Goal: Task Accomplishment & Management: Use online tool/utility

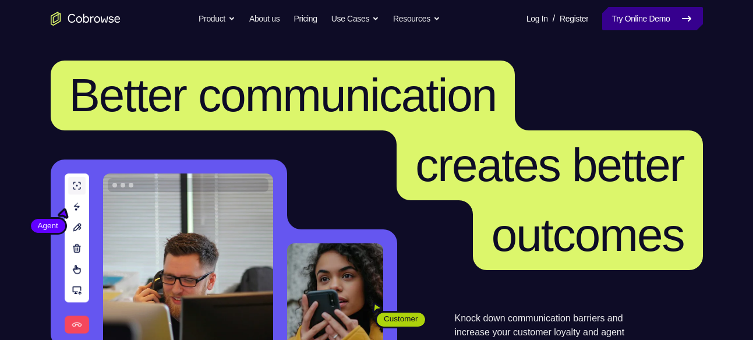
click at [669, 17] on link "Try Online Demo" at bounding box center [652, 18] width 100 height 23
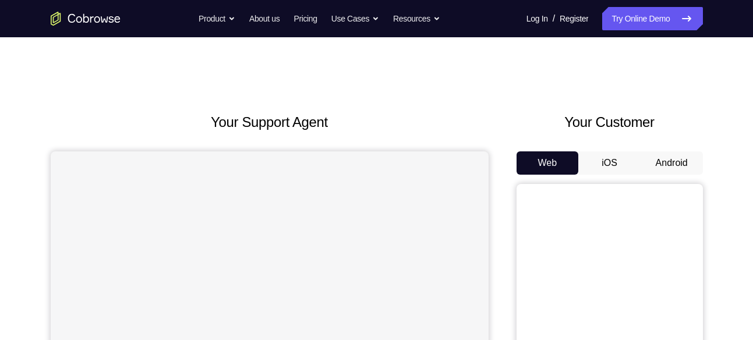
click at [672, 160] on button "Android" at bounding box center [672, 162] width 62 height 23
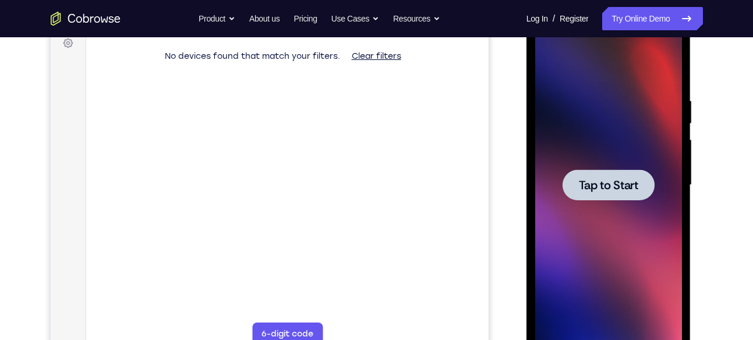
scroll to position [180, 0]
click at [609, 169] on div at bounding box center [609, 184] width 92 height 31
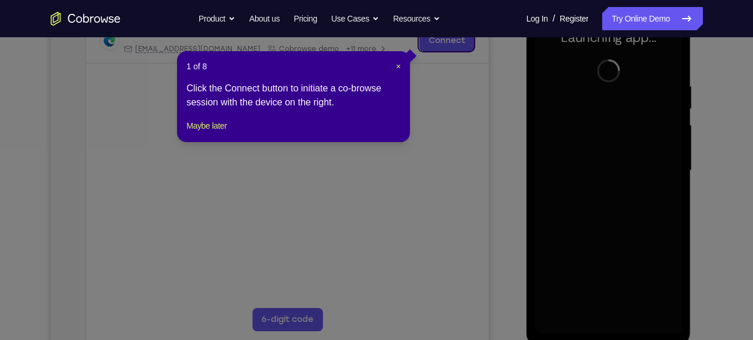
scroll to position [192, 0]
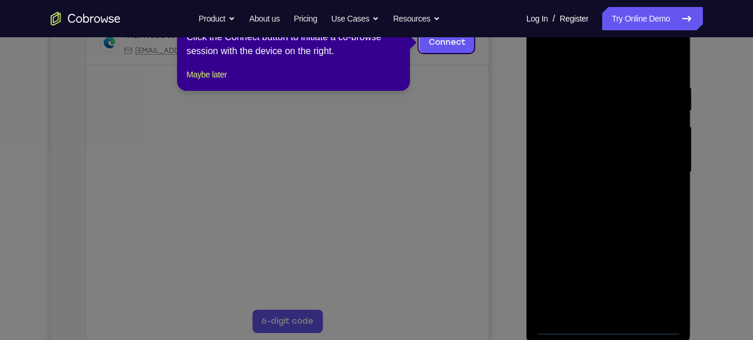
click at [223, 79] on div "1 of 8 × Click the Connect button to initiate a co-browse session with the devi…" at bounding box center [293, 45] width 233 height 91
click at [223, 82] on button "Maybe later" at bounding box center [206, 75] width 40 height 14
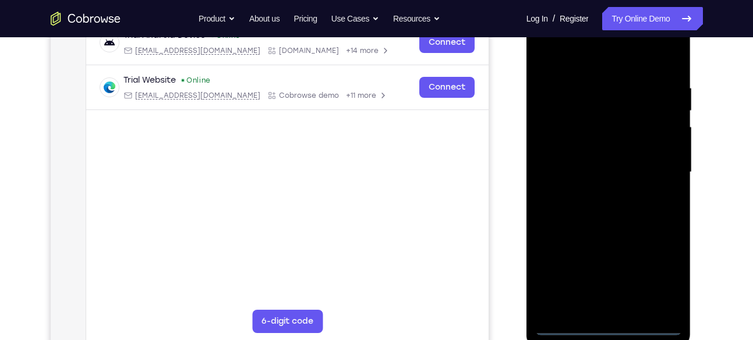
click at [599, 319] on div at bounding box center [608, 172] width 147 height 326
click at [625, 314] on div at bounding box center [608, 172] width 147 height 326
click at [605, 326] on div at bounding box center [608, 172] width 147 height 326
click at [653, 282] on div at bounding box center [608, 172] width 147 height 326
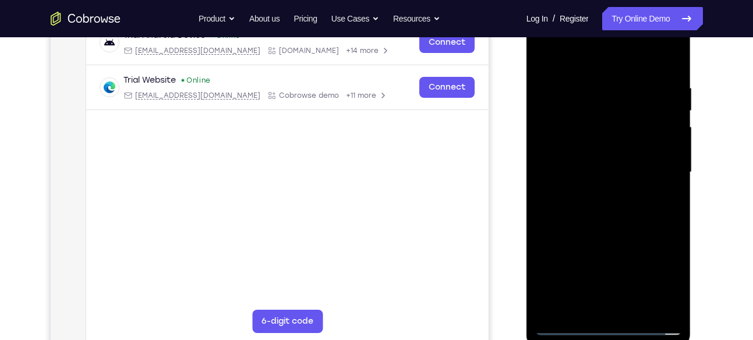
drag, startPoint x: 590, startPoint y: 64, endPoint x: 611, endPoint y: 43, distance: 28.8
click at [611, 43] on div at bounding box center [608, 172] width 147 height 326
click at [655, 165] on div at bounding box center [608, 172] width 147 height 326
click at [594, 198] on div at bounding box center [608, 172] width 147 height 326
click at [614, 164] on div at bounding box center [608, 172] width 147 height 326
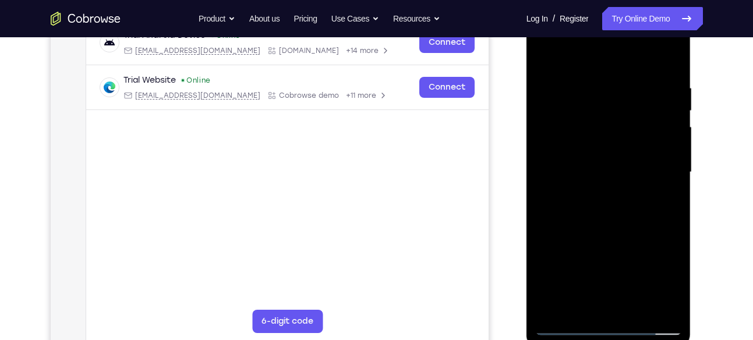
click at [594, 150] on div at bounding box center [608, 172] width 147 height 326
click at [591, 176] on div at bounding box center [608, 172] width 147 height 326
click at [605, 223] on div at bounding box center [608, 172] width 147 height 326
drag, startPoint x: 618, startPoint y: 52, endPoint x: 641, endPoint y: -2, distance: 59.5
click at [641, 1] on html "Online web based iOS Simulators and Android Emulators. Run iPhone, iPad, Mobile…" at bounding box center [610, 176] width 166 height 350
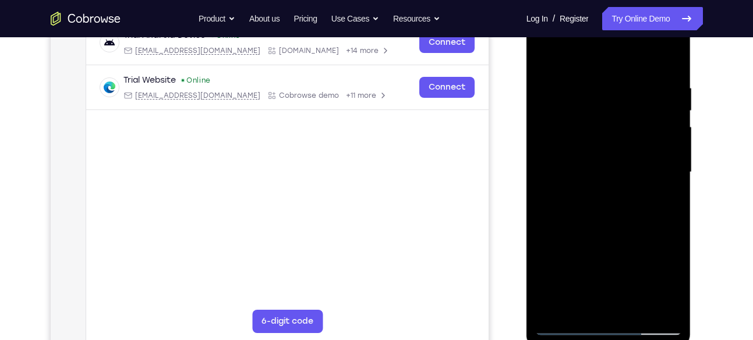
click at [672, 52] on div at bounding box center [608, 172] width 147 height 326
click at [636, 313] on div at bounding box center [608, 172] width 147 height 326
click at [603, 234] on div at bounding box center [608, 172] width 147 height 326
click at [566, 329] on div at bounding box center [608, 172] width 147 height 326
click at [589, 117] on div at bounding box center [608, 172] width 147 height 326
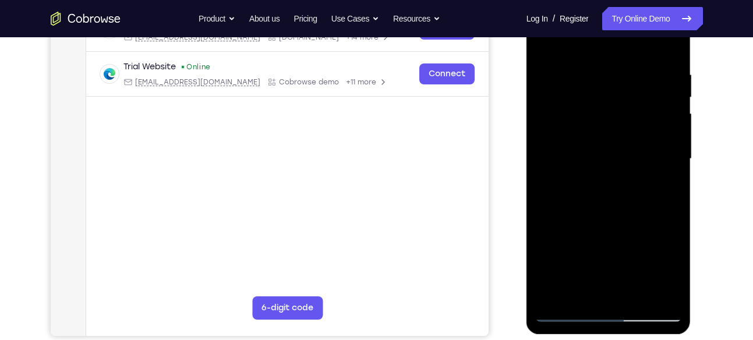
scroll to position [206, 0]
click at [629, 126] on div at bounding box center [608, 158] width 147 height 326
click at [544, 38] on div at bounding box center [608, 158] width 147 height 326
drag, startPoint x: 544, startPoint y: 38, endPoint x: 563, endPoint y: 59, distance: 28.9
click at [563, 59] on div at bounding box center [608, 158] width 147 height 326
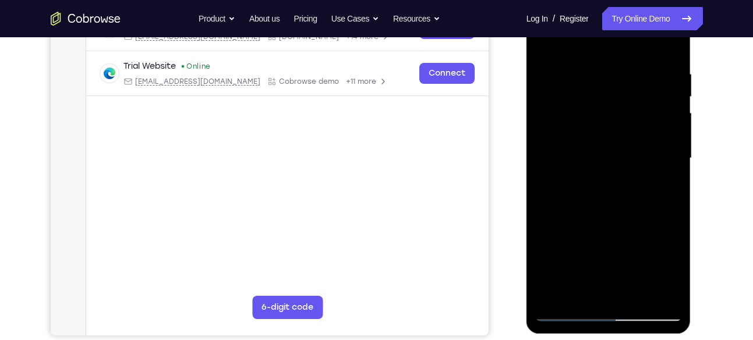
click at [548, 146] on div at bounding box center [608, 158] width 147 height 326
click at [674, 141] on div at bounding box center [608, 158] width 147 height 326
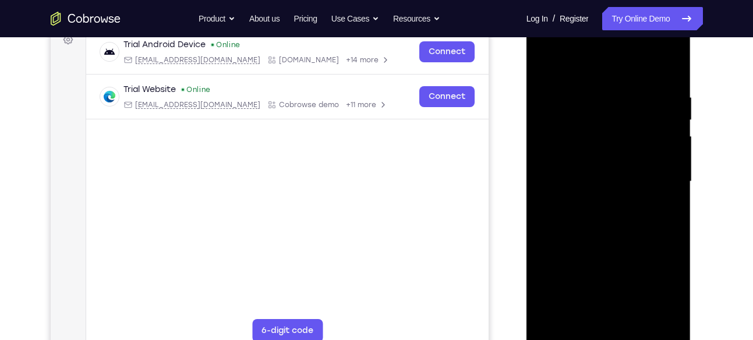
scroll to position [182, 0]
click at [669, 140] on div at bounding box center [608, 182] width 147 height 326
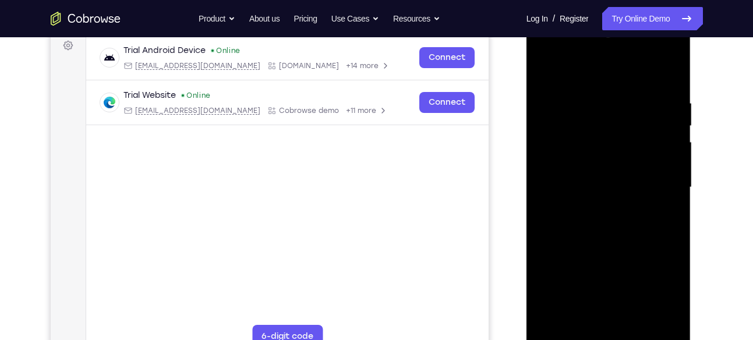
scroll to position [178, 0]
click at [669, 140] on div at bounding box center [608, 187] width 147 height 326
click at [674, 145] on div at bounding box center [608, 187] width 147 height 326
click at [674, 148] on div at bounding box center [608, 187] width 147 height 326
click at [668, 145] on div at bounding box center [608, 187] width 147 height 326
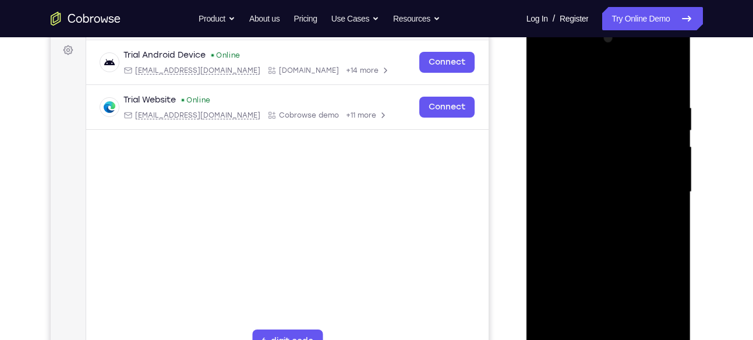
scroll to position [176, 0]
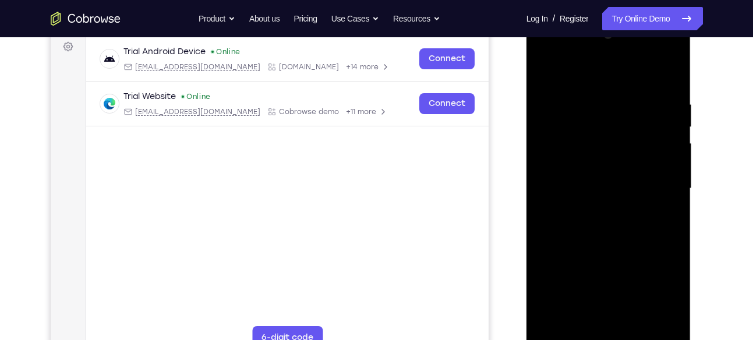
click at [669, 130] on div at bounding box center [608, 189] width 147 height 326
click at [658, 149] on div at bounding box center [608, 189] width 147 height 326
click at [637, 149] on div at bounding box center [608, 189] width 147 height 326
click at [646, 156] on div at bounding box center [608, 189] width 147 height 326
click at [661, 163] on div at bounding box center [608, 189] width 147 height 326
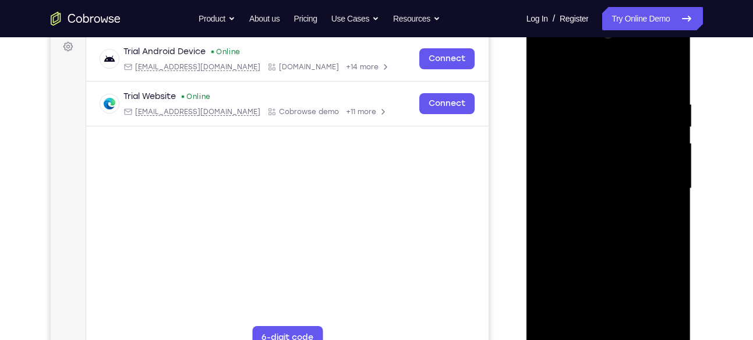
click at [661, 163] on div at bounding box center [608, 189] width 147 height 326
click at [654, 146] on div at bounding box center [608, 189] width 147 height 326
click at [671, 45] on div at bounding box center [608, 189] width 147 height 326
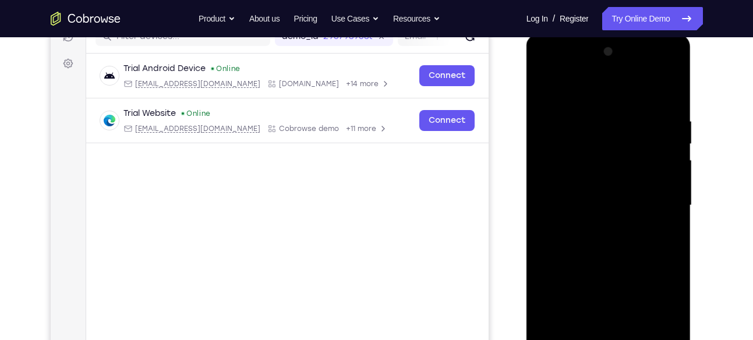
scroll to position [158, 0]
click at [546, 87] on div at bounding box center [608, 207] width 147 height 326
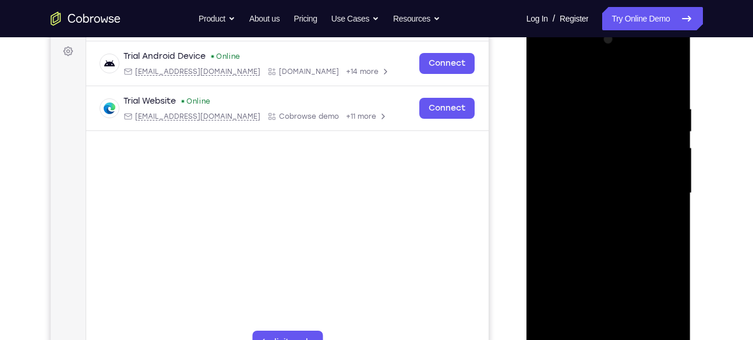
click at [616, 101] on div at bounding box center [608, 193] width 147 height 326
click at [635, 98] on div at bounding box center [608, 193] width 147 height 326
click at [547, 77] on div at bounding box center [608, 193] width 147 height 326
drag, startPoint x: 595, startPoint y: 94, endPoint x: 598, endPoint y: 158, distance: 64.1
click at [598, 158] on div at bounding box center [608, 193] width 147 height 326
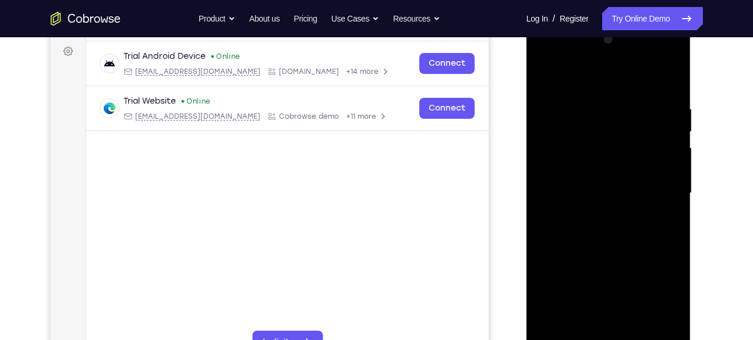
drag, startPoint x: 600, startPoint y: 112, endPoint x: 601, endPoint y: 202, distance: 89.7
click at [601, 202] on div at bounding box center [608, 193] width 147 height 326
click at [545, 80] on div at bounding box center [608, 193] width 147 height 326
click at [598, 99] on div at bounding box center [608, 193] width 147 height 326
click at [671, 80] on div at bounding box center [608, 193] width 147 height 326
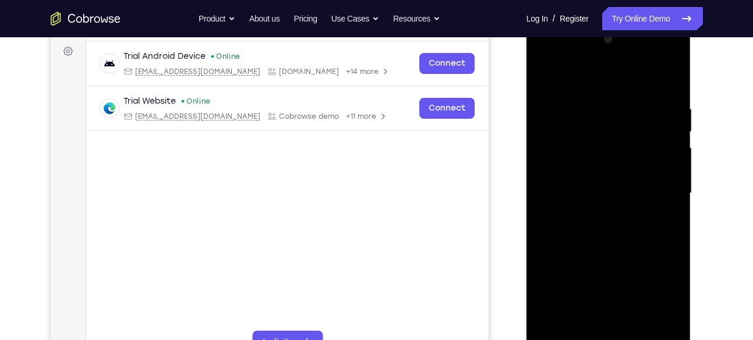
click at [632, 94] on div at bounding box center [608, 193] width 147 height 326
click at [667, 101] on div at bounding box center [608, 193] width 147 height 326
click at [668, 81] on div at bounding box center [608, 193] width 147 height 326
drag, startPoint x: 667, startPoint y: 91, endPoint x: 595, endPoint y: 98, distance: 71.5
click at [595, 98] on div at bounding box center [608, 193] width 147 height 326
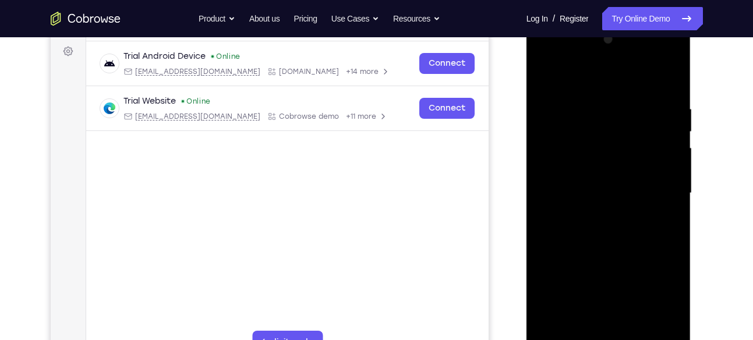
click at [593, 103] on div at bounding box center [608, 193] width 147 height 326
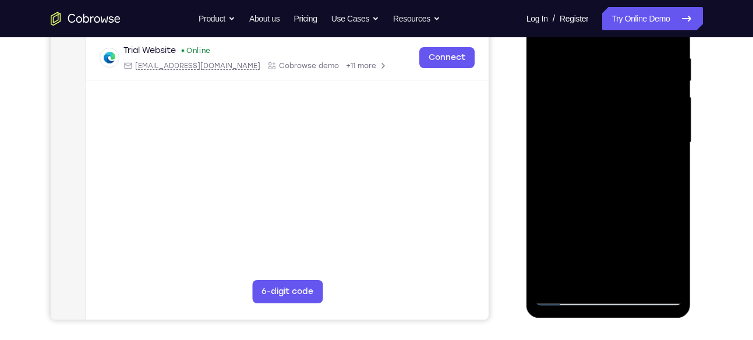
scroll to position [225, 0]
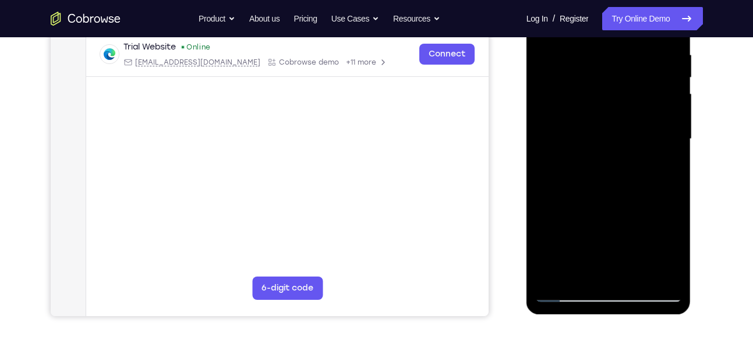
click at [654, 274] on div at bounding box center [608, 139] width 147 height 326
drag, startPoint x: 635, startPoint y: 205, endPoint x: 635, endPoint y: 251, distance: 45.5
click at [635, 251] on div at bounding box center [608, 139] width 147 height 326
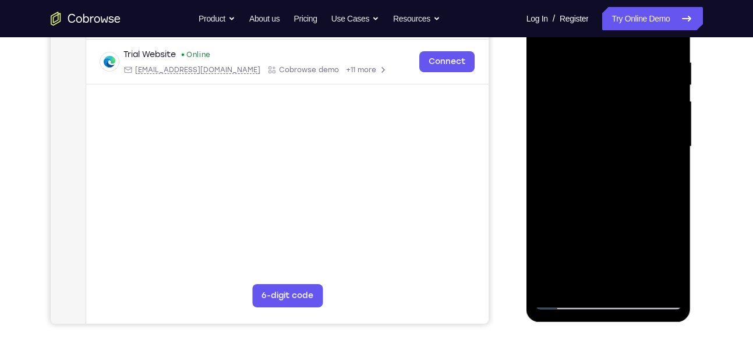
click at [635, 64] on div at bounding box center [608, 147] width 147 height 326
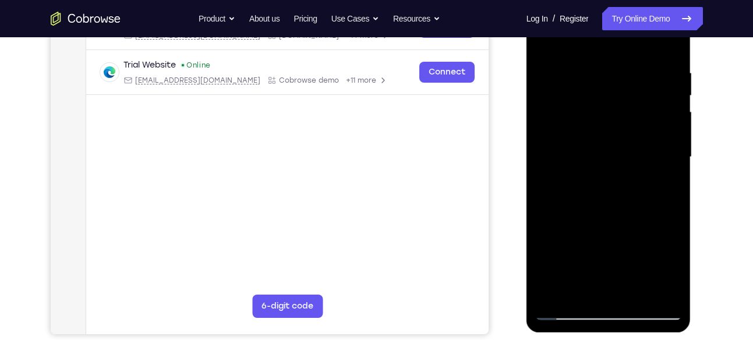
click at [667, 47] on div at bounding box center [608, 157] width 147 height 326
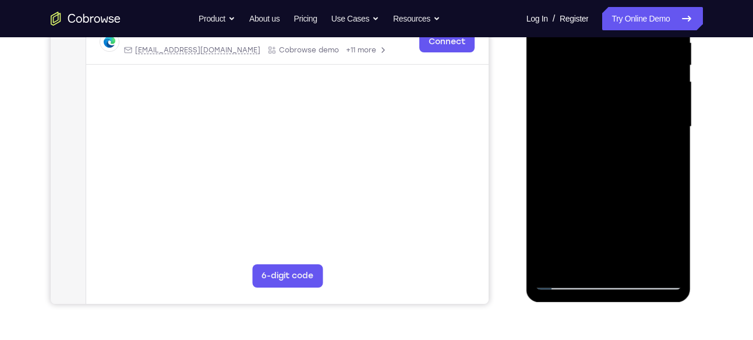
scroll to position [237, 0]
click at [661, 267] on div at bounding box center [608, 127] width 147 height 326
click at [609, 202] on div at bounding box center [608, 127] width 147 height 326
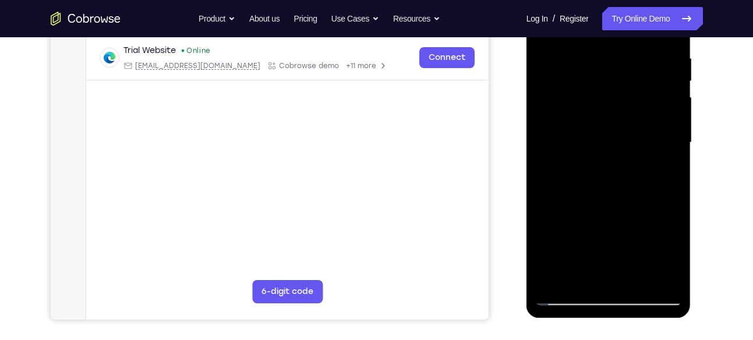
scroll to position [221, 0]
click at [676, 148] on div at bounding box center [608, 143] width 147 height 326
click at [674, 149] on div at bounding box center [608, 143] width 147 height 326
click at [673, 150] on div at bounding box center [608, 143] width 147 height 326
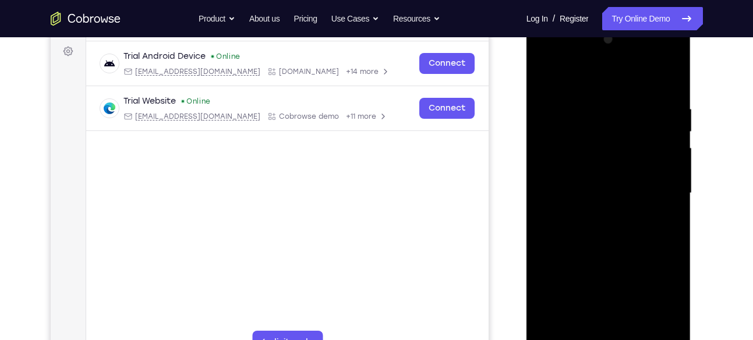
scroll to position [171, 0]
click at [545, 76] on div at bounding box center [608, 194] width 147 height 326
drag, startPoint x: 600, startPoint y: 167, endPoint x: 590, endPoint y: 108, distance: 59.7
click at [590, 108] on div at bounding box center [608, 194] width 147 height 326
click at [571, 218] on div at bounding box center [608, 194] width 147 height 326
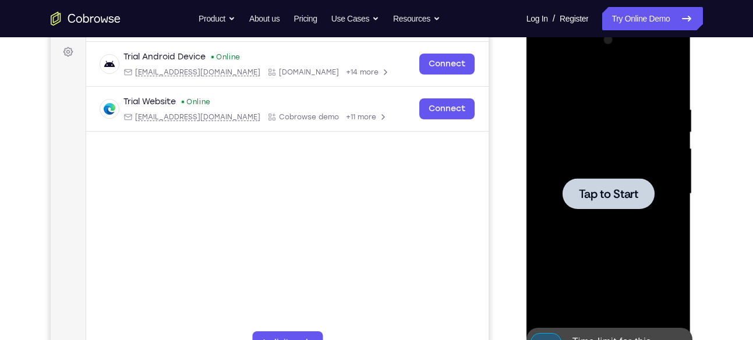
click at [630, 185] on div at bounding box center [609, 193] width 92 height 31
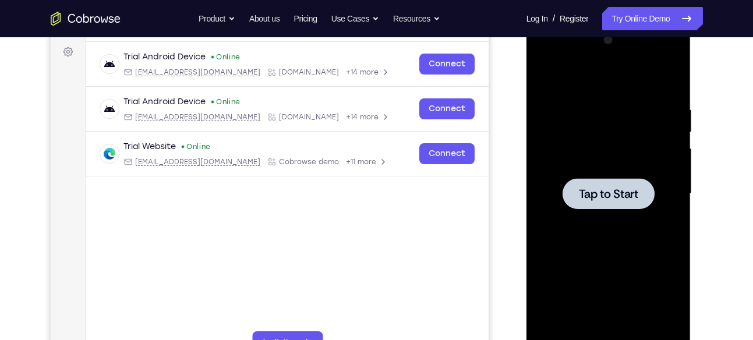
click at [601, 195] on span "Tap to Start" at bounding box center [608, 194] width 59 height 12
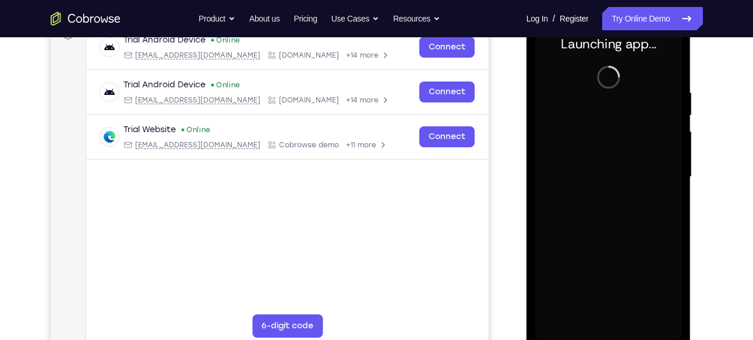
scroll to position [186, 0]
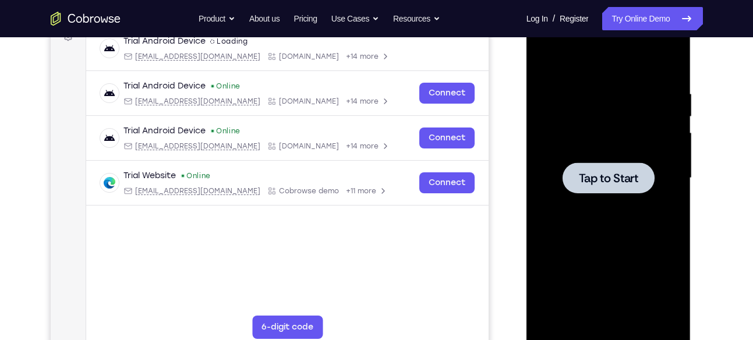
click at [630, 181] on span "Tap to Start" at bounding box center [608, 178] width 59 height 12
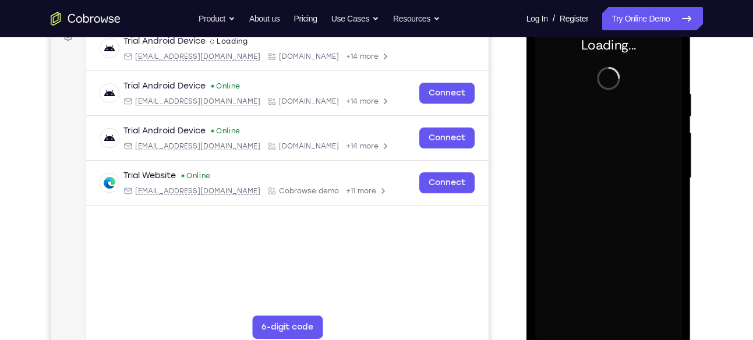
drag, startPoint x: 630, startPoint y: 181, endPoint x: 651, endPoint y: 133, distance: 52.2
click at [651, 133] on div at bounding box center [608, 178] width 147 height 326
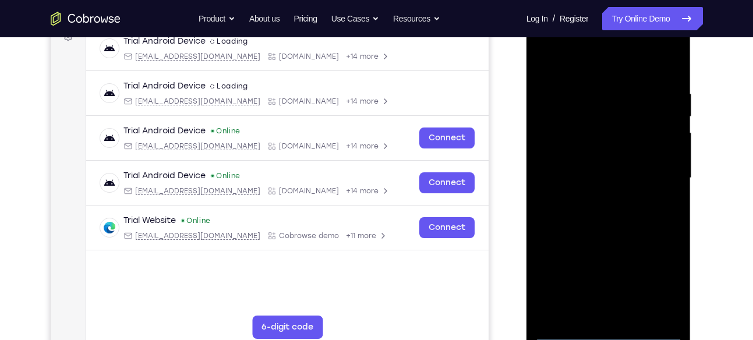
drag, startPoint x: 595, startPoint y: 288, endPoint x: 614, endPoint y: 331, distance: 46.4
click at [614, 331] on div at bounding box center [608, 178] width 147 height 326
click at [614, 330] on div at bounding box center [608, 178] width 147 height 326
click at [661, 283] on div at bounding box center [608, 178] width 147 height 326
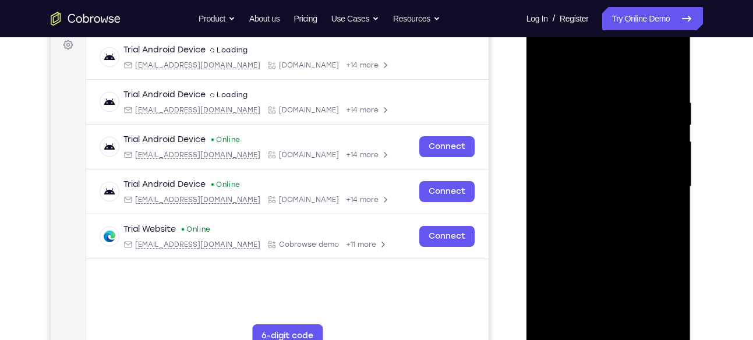
scroll to position [178, 0]
click at [625, 84] on div at bounding box center [608, 186] width 147 height 326
click at [625, 71] on div at bounding box center [608, 186] width 147 height 326
click at [661, 181] on div at bounding box center [608, 186] width 147 height 326
click at [598, 205] on div at bounding box center [608, 186] width 147 height 326
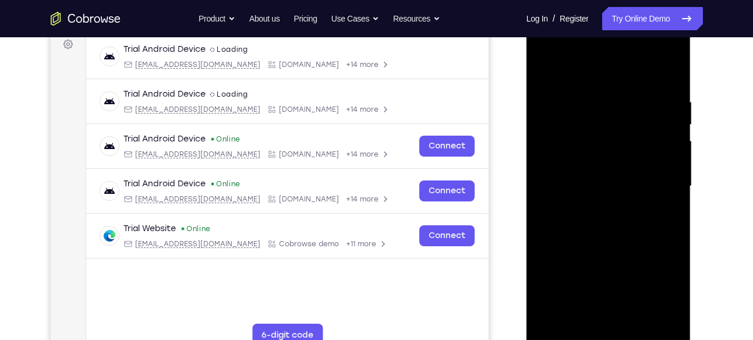
click at [608, 175] on div at bounding box center [608, 186] width 147 height 326
click at [588, 161] on div at bounding box center [608, 186] width 147 height 326
click at [598, 187] on div at bounding box center [608, 186] width 147 height 326
click at [600, 231] on div at bounding box center [608, 186] width 147 height 326
click at [606, 222] on div at bounding box center [608, 186] width 147 height 326
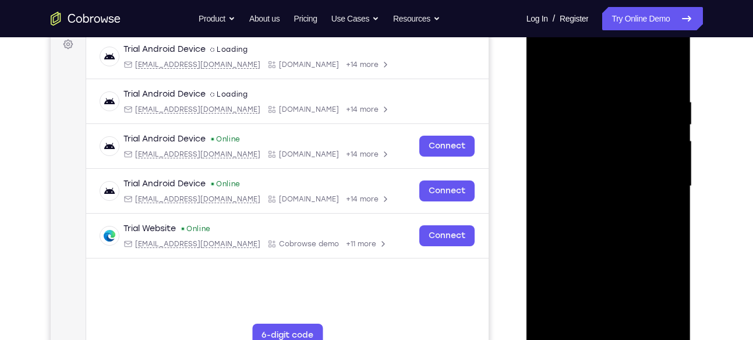
click at [606, 223] on div at bounding box center [608, 186] width 147 height 326
click at [608, 235] on div at bounding box center [608, 186] width 147 height 326
click at [641, 318] on div at bounding box center [608, 186] width 147 height 326
click at [636, 251] on div at bounding box center [608, 186] width 147 height 326
click at [642, 183] on div at bounding box center [608, 186] width 147 height 326
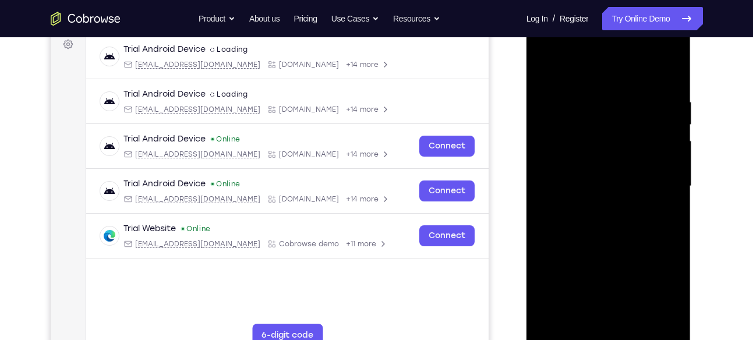
click at [549, 75] on div at bounding box center [608, 186] width 147 height 326
click at [576, 155] on div at bounding box center [608, 186] width 147 height 326
click at [551, 76] on div at bounding box center [608, 186] width 147 height 326
click at [551, 71] on div at bounding box center [608, 186] width 147 height 326
click at [672, 235] on div at bounding box center [608, 186] width 147 height 326
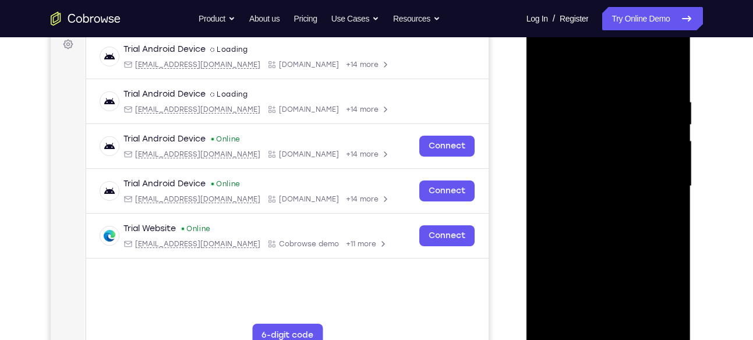
click at [672, 235] on div at bounding box center [608, 186] width 147 height 326
click at [671, 68] on div at bounding box center [608, 186] width 147 height 326
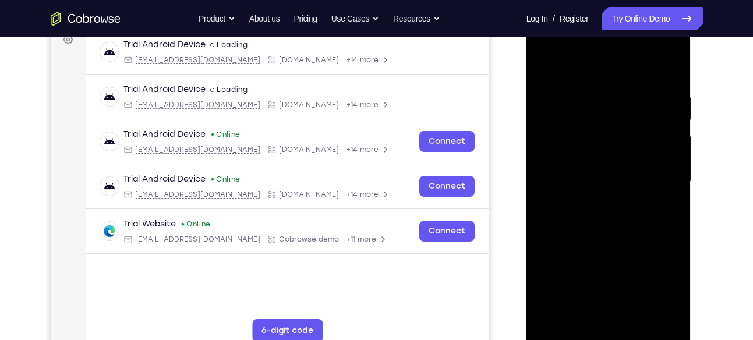
scroll to position [181, 0]
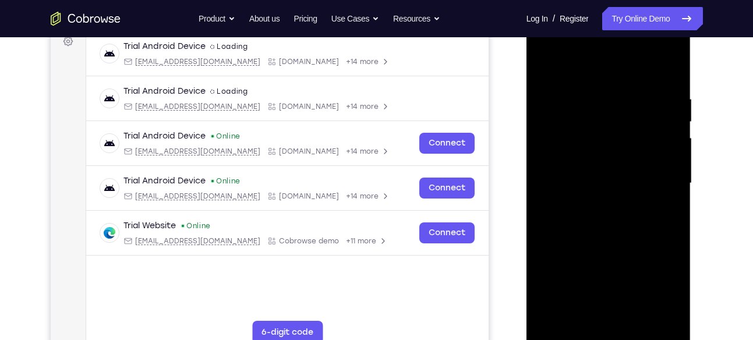
click at [587, 94] on div at bounding box center [608, 183] width 147 height 326
click at [581, 179] on div at bounding box center [608, 183] width 147 height 326
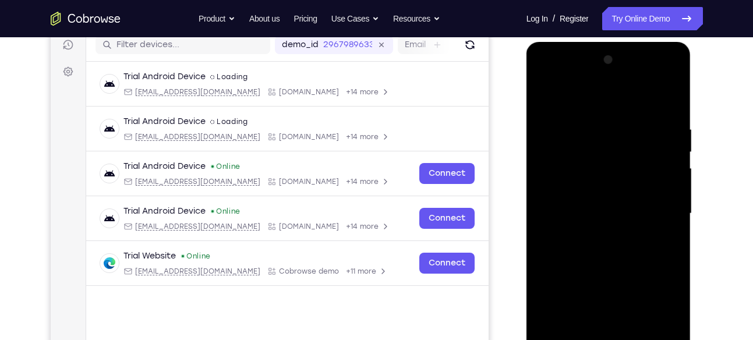
scroll to position [147, 0]
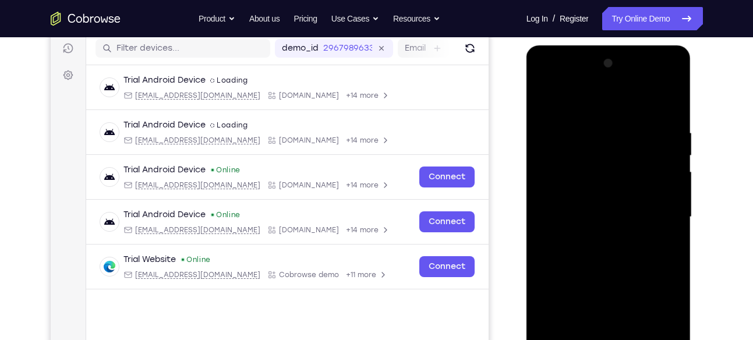
click at [669, 68] on div at bounding box center [608, 217] width 147 height 326
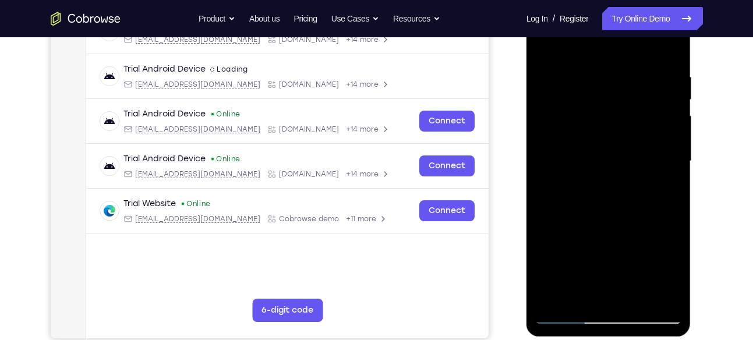
click at [549, 298] on div at bounding box center [608, 161] width 147 height 326
drag, startPoint x: 625, startPoint y: 92, endPoint x: 623, endPoint y: 107, distance: 15.2
click at [623, 107] on div at bounding box center [608, 161] width 147 height 326
click at [584, 70] on div at bounding box center [608, 161] width 147 height 326
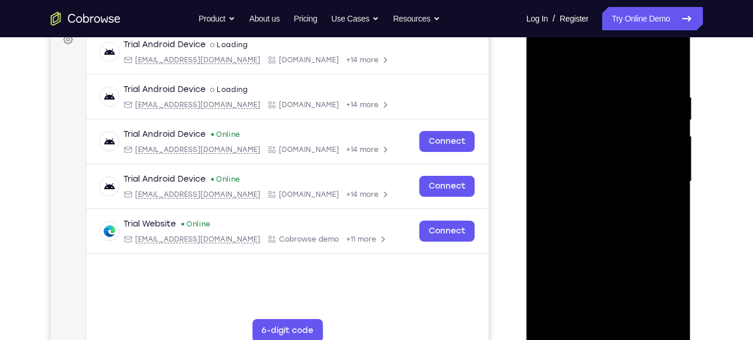
scroll to position [182, 0]
click at [668, 68] on div at bounding box center [608, 182] width 147 height 326
click at [682, 83] on div at bounding box center [608, 182] width 147 height 326
click at [669, 69] on div at bounding box center [608, 182] width 147 height 326
drag, startPoint x: 664, startPoint y: 86, endPoint x: 1048, endPoint y: 107, distance: 384.5
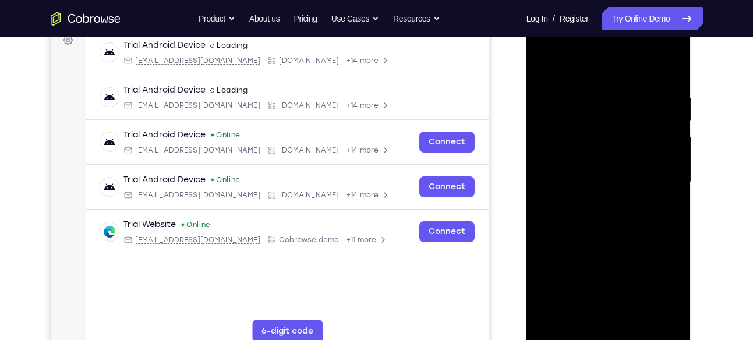
click at [527, 96] on html "Online web based iOS Simulators and Android Emulators. Run iPhone, iPad, Mobile…" at bounding box center [610, 185] width 166 height 350
click at [638, 94] on div at bounding box center [608, 182] width 147 height 326
click at [668, 69] on div at bounding box center [608, 182] width 147 height 326
click at [639, 319] on div at bounding box center [608, 182] width 147 height 326
click at [566, 337] on div at bounding box center [608, 182] width 147 height 326
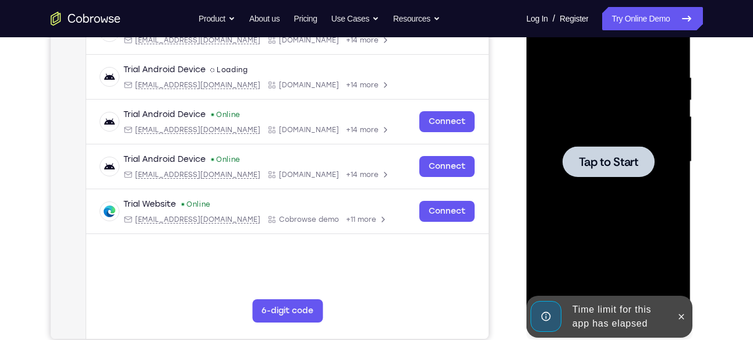
scroll to position [209, 0]
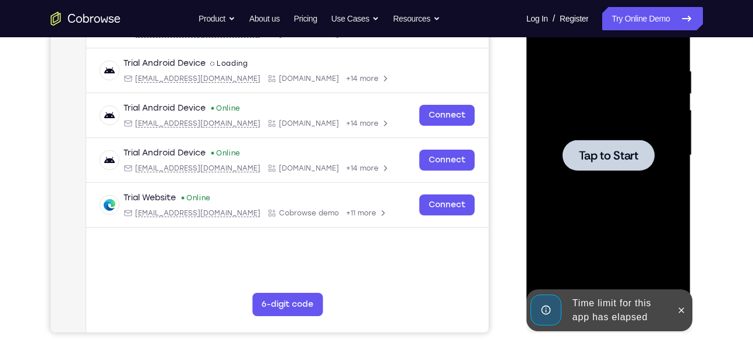
click at [618, 150] on span "Tap to Start" at bounding box center [608, 156] width 59 height 12
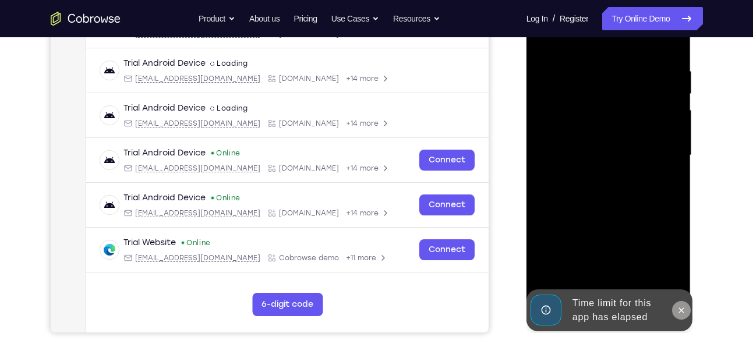
click at [680, 309] on icon at bounding box center [681, 310] width 9 height 9
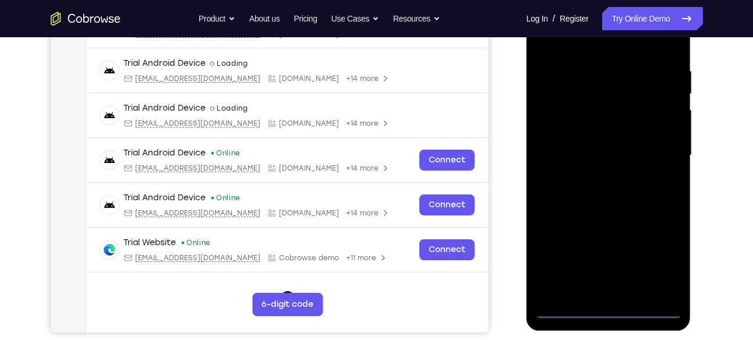
click at [602, 312] on div at bounding box center [608, 155] width 147 height 326
click at [663, 269] on div at bounding box center [608, 155] width 147 height 326
click at [594, 44] on div at bounding box center [608, 155] width 147 height 326
click at [660, 149] on div at bounding box center [608, 155] width 147 height 326
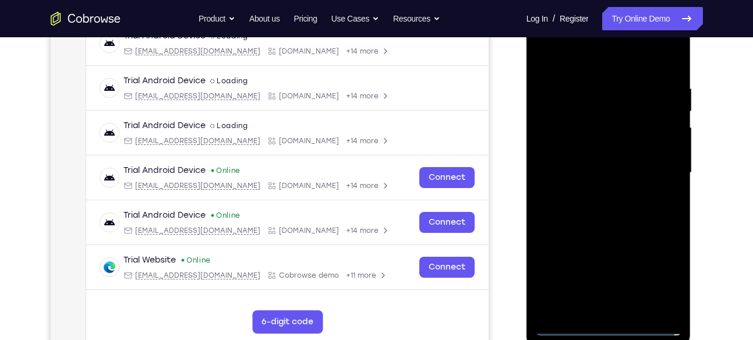
scroll to position [191, 0]
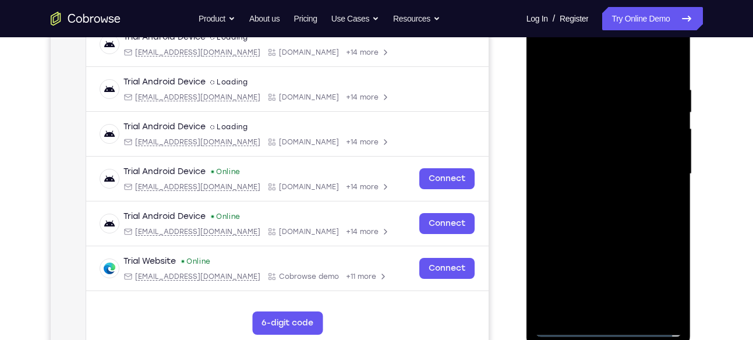
click at [598, 193] on div at bounding box center [608, 174] width 147 height 326
click at [609, 169] on div at bounding box center [608, 174] width 147 height 326
click at [587, 154] on div at bounding box center [608, 174] width 147 height 326
click at [576, 178] on div at bounding box center [608, 174] width 147 height 326
click at [595, 211] on div at bounding box center [608, 174] width 147 height 326
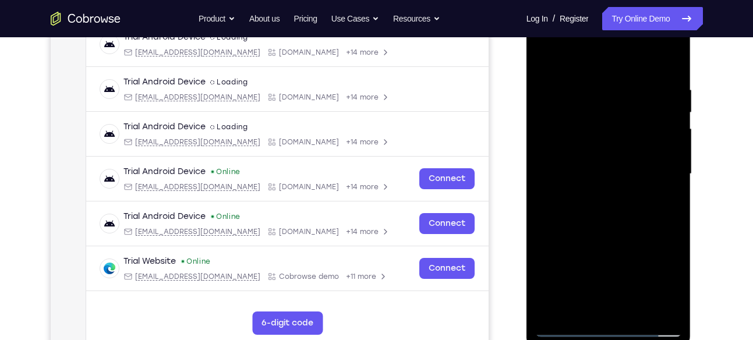
click at [595, 211] on div at bounding box center [608, 174] width 147 height 326
click at [594, 91] on div at bounding box center [608, 174] width 147 height 326
click at [669, 69] on div at bounding box center [608, 174] width 147 height 326
click at [602, 83] on div at bounding box center [608, 174] width 147 height 326
click at [552, 139] on div at bounding box center [608, 174] width 147 height 326
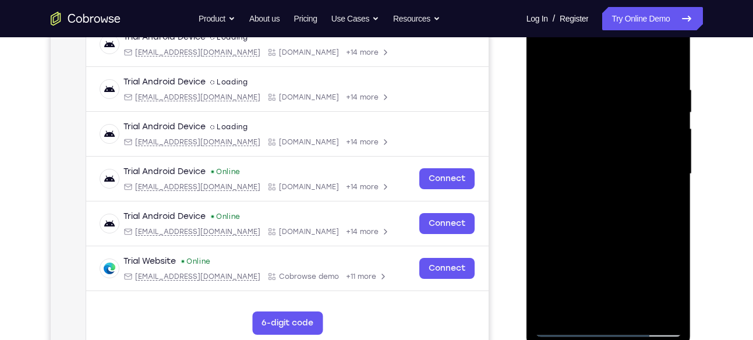
click at [547, 142] on div at bounding box center [608, 174] width 147 height 326
click at [670, 61] on div at bounding box center [608, 174] width 147 height 326
click at [671, 55] on div at bounding box center [608, 174] width 147 height 326
click at [660, 312] on div at bounding box center [608, 174] width 147 height 326
drag, startPoint x: 642, startPoint y: 146, endPoint x: 764, endPoint y: 142, distance: 121.8
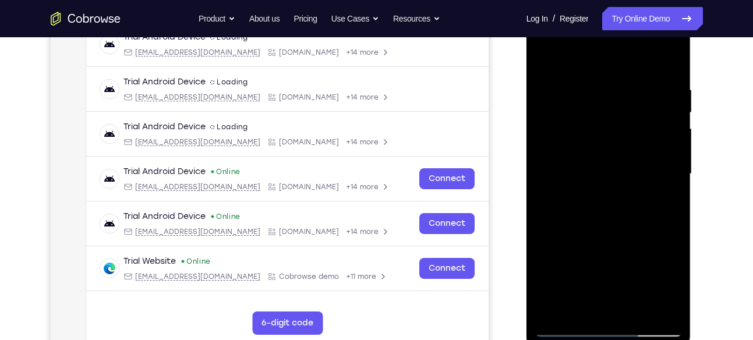
click at [693, 142] on html "Online web based iOS Simulators and Android Emulators. Run iPhone, iPad, Mobile…" at bounding box center [610, 177] width 166 height 350
drag, startPoint x: 605, startPoint y: 152, endPoint x: 739, endPoint y: 158, distance: 133.6
click at [693, 158] on html "Online web based iOS Simulators and Android Emulators. Run iPhone, iPad, Mobile…" at bounding box center [610, 177] width 166 height 350
drag, startPoint x: 605, startPoint y: 272, endPoint x: 616, endPoint y: 207, distance: 65.5
click at [616, 207] on div at bounding box center [608, 174] width 147 height 326
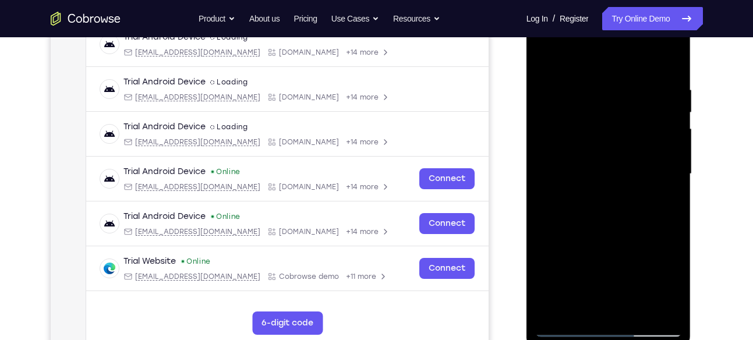
click at [649, 197] on div at bounding box center [608, 174] width 147 height 326
click at [671, 129] on div at bounding box center [608, 174] width 147 height 326
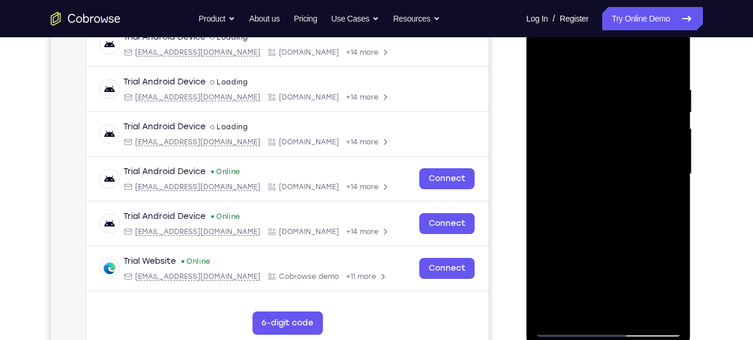
click at [671, 129] on div at bounding box center [608, 174] width 147 height 326
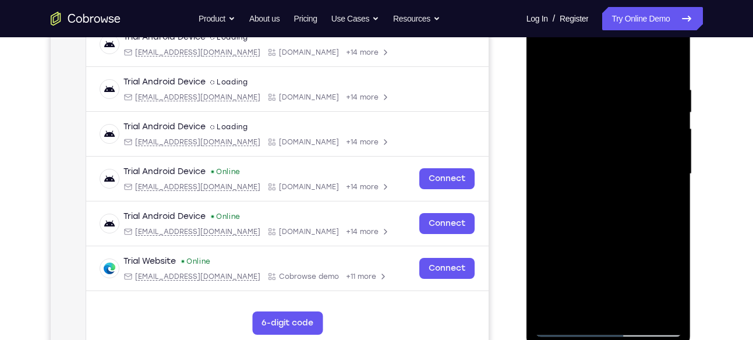
click at [671, 129] on div at bounding box center [608, 174] width 147 height 326
click at [548, 54] on div at bounding box center [608, 174] width 147 height 326
click at [567, 255] on div at bounding box center [608, 174] width 147 height 326
click at [556, 315] on div at bounding box center [608, 174] width 147 height 326
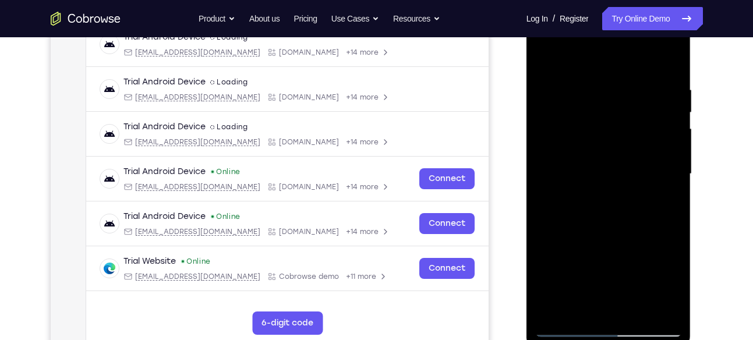
click at [555, 313] on div at bounding box center [608, 174] width 147 height 326
click at [667, 312] on div at bounding box center [608, 174] width 147 height 326
drag, startPoint x: 601, startPoint y: 272, endPoint x: 609, endPoint y: 200, distance: 72.1
click at [609, 200] on div at bounding box center [608, 174] width 147 height 326
click at [604, 265] on div at bounding box center [608, 174] width 147 height 326
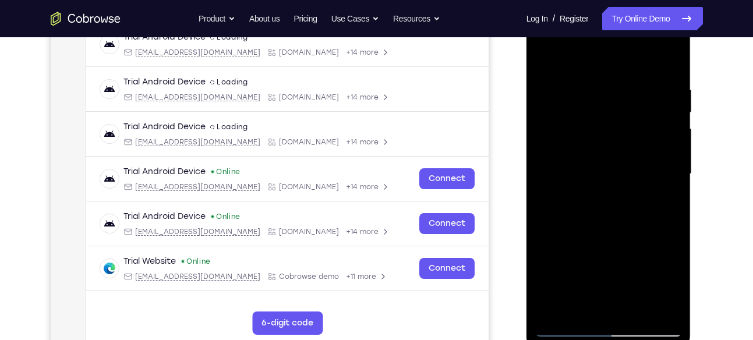
click at [669, 108] on div at bounding box center [608, 174] width 147 height 326
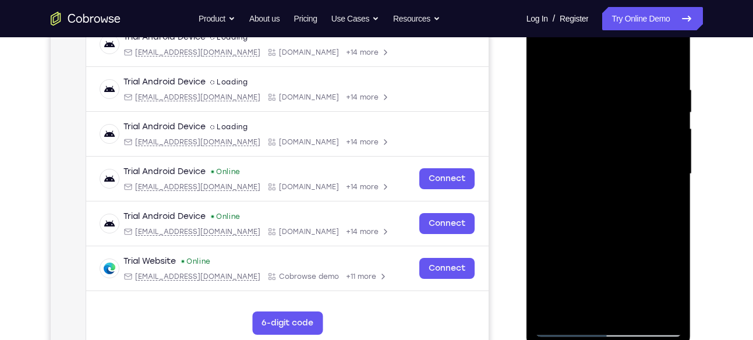
click at [541, 59] on div at bounding box center [608, 174] width 147 height 326
click at [548, 58] on div at bounding box center [608, 174] width 147 height 326
drag, startPoint x: 589, startPoint y: 210, endPoint x: 601, endPoint y: 120, distance: 91.1
click at [601, 120] on div at bounding box center [608, 174] width 147 height 326
drag, startPoint x: 626, startPoint y: 119, endPoint x: 607, endPoint y: 246, distance: 128.5
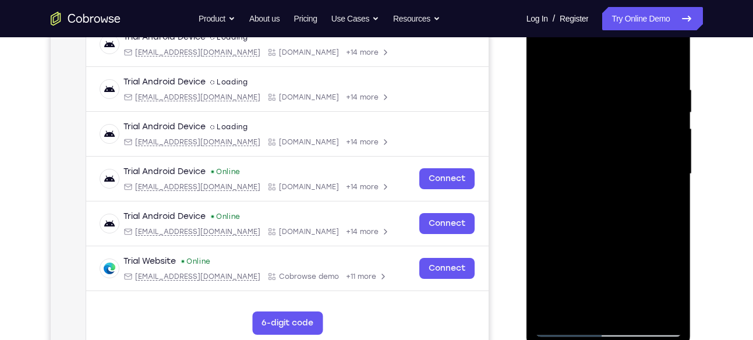
click at [607, 246] on div at bounding box center [608, 174] width 147 height 326
click at [550, 160] on div at bounding box center [608, 174] width 147 height 326
click at [659, 165] on div at bounding box center [608, 174] width 147 height 326
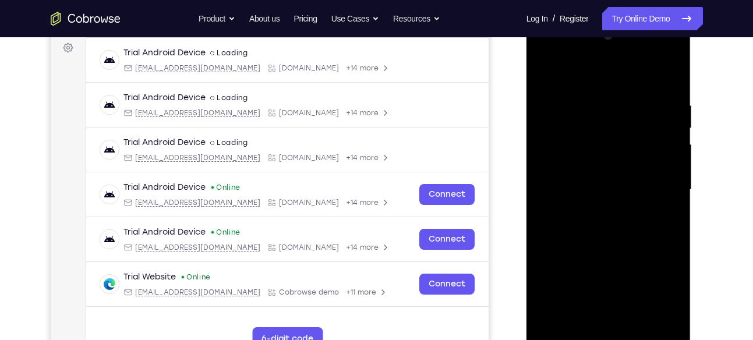
scroll to position [174, 0]
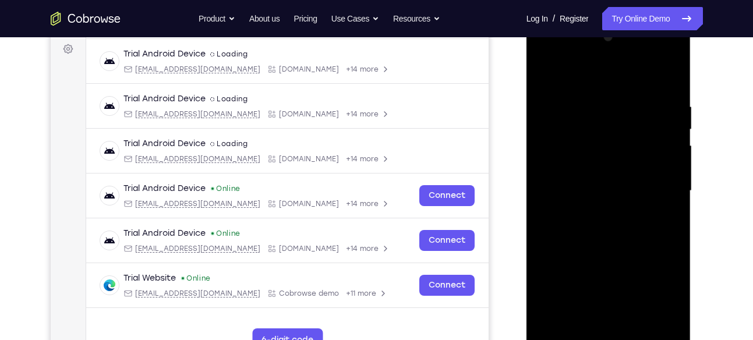
click at [664, 165] on div at bounding box center [608, 191] width 147 height 326
click at [676, 65] on div at bounding box center [608, 191] width 147 height 326
click at [674, 41] on div at bounding box center [608, 191] width 147 height 326
click at [551, 328] on div at bounding box center [608, 191] width 147 height 326
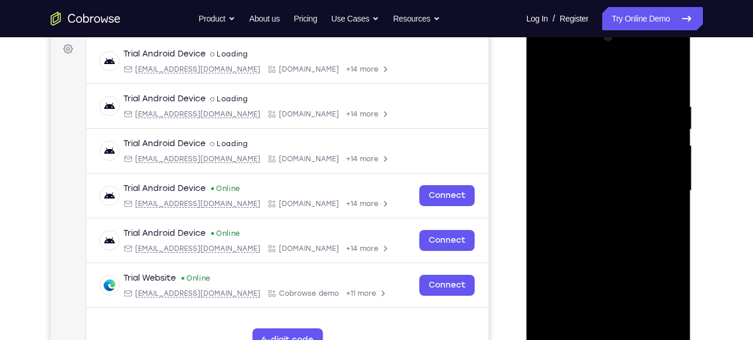
click at [551, 328] on div at bounding box center [608, 191] width 147 height 326
click at [639, 329] on div at bounding box center [608, 191] width 147 height 326
click at [603, 253] on div at bounding box center [608, 191] width 147 height 326
click at [616, 161] on div at bounding box center [608, 191] width 147 height 326
click at [583, 119] on div at bounding box center [608, 191] width 147 height 326
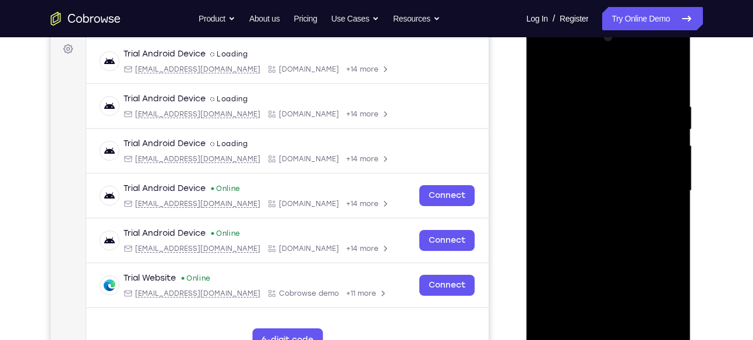
click at [603, 228] on div at bounding box center [608, 191] width 147 height 326
click at [577, 212] on div at bounding box center [608, 191] width 147 height 326
click at [542, 79] on div at bounding box center [608, 191] width 147 height 326
click at [605, 189] on div at bounding box center [608, 191] width 147 height 326
click at [547, 77] on div at bounding box center [608, 191] width 147 height 326
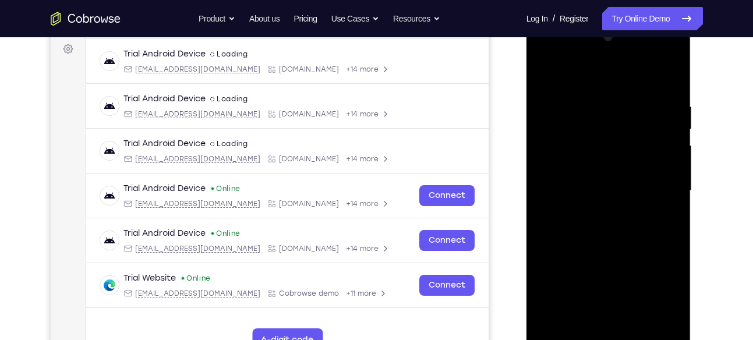
drag, startPoint x: 596, startPoint y: 135, endPoint x: 621, endPoint y: 128, distance: 25.9
click at [621, 128] on div at bounding box center [608, 191] width 147 height 326
click at [601, 184] on div at bounding box center [608, 191] width 147 height 326
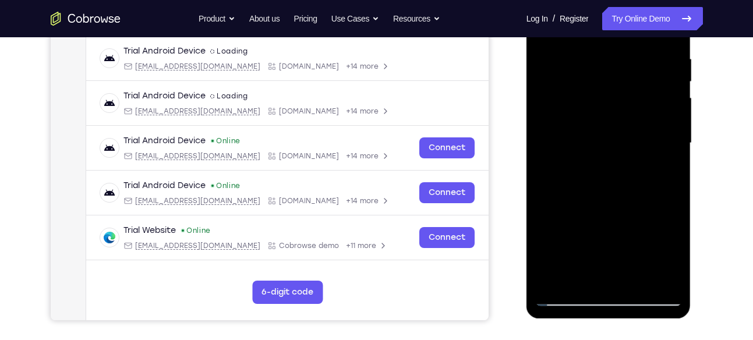
scroll to position [221, 0]
click at [569, 298] on div at bounding box center [608, 144] width 147 height 326
drag, startPoint x: 593, startPoint y: 161, endPoint x: 587, endPoint y: 262, distance: 101.6
click at [587, 262] on div at bounding box center [608, 144] width 147 height 326
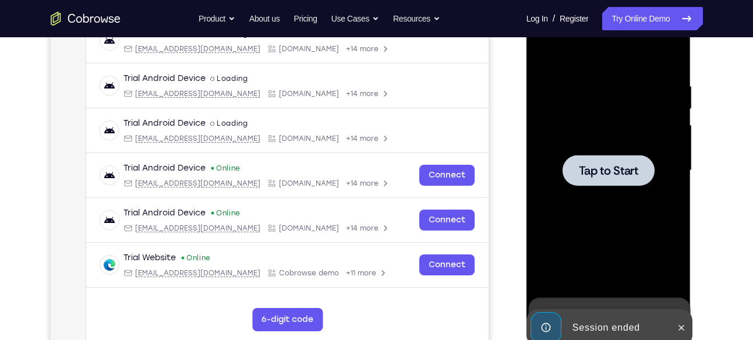
click at [621, 178] on div at bounding box center [609, 170] width 92 height 31
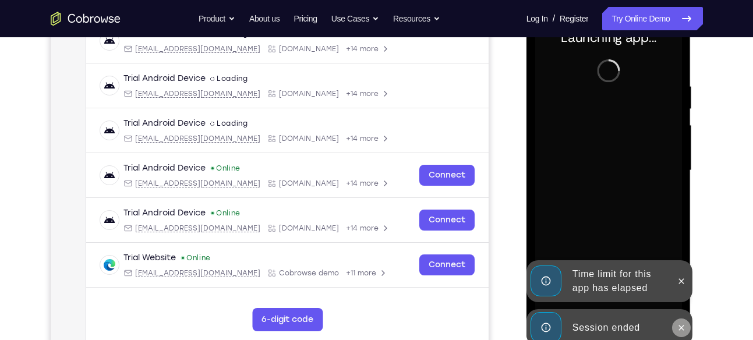
click at [680, 324] on icon at bounding box center [681, 327] width 9 height 9
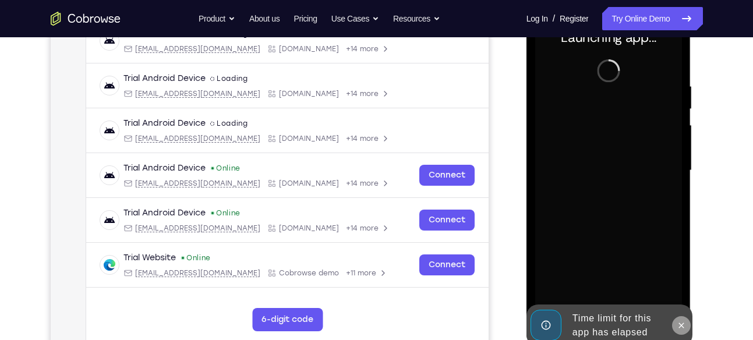
click at [683, 324] on icon at bounding box center [681, 325] width 5 height 5
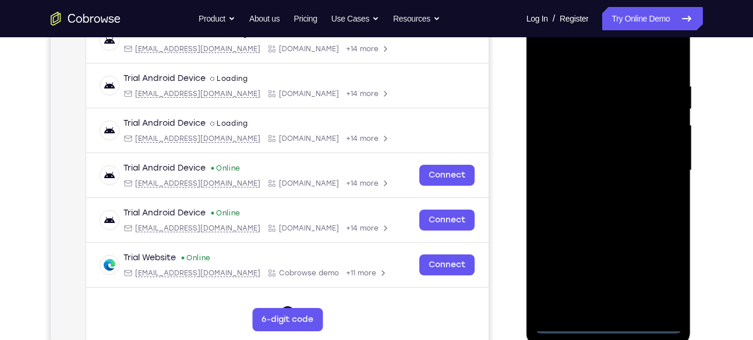
click at [611, 325] on div at bounding box center [608, 171] width 147 height 326
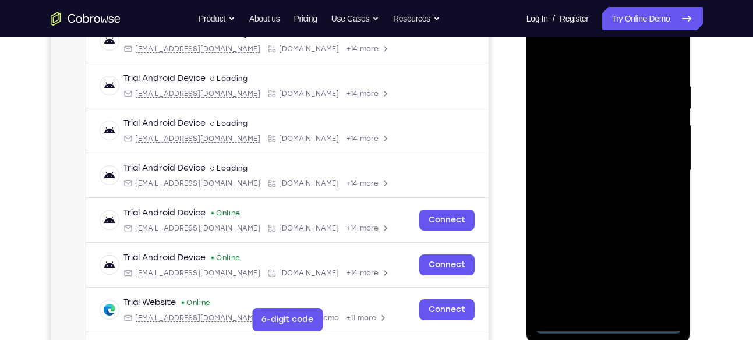
click at [659, 272] on div at bounding box center [608, 171] width 147 height 326
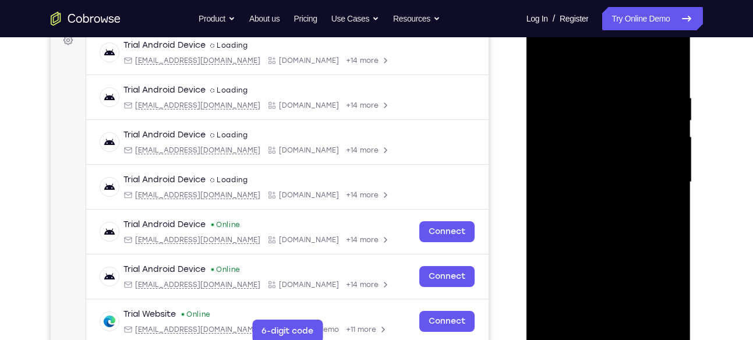
scroll to position [183, 0]
click at [622, 75] on div at bounding box center [608, 182] width 147 height 326
click at [658, 171] on div at bounding box center [608, 182] width 147 height 326
click at [597, 203] on div at bounding box center [608, 182] width 147 height 326
click at [608, 165] on div at bounding box center [608, 182] width 147 height 326
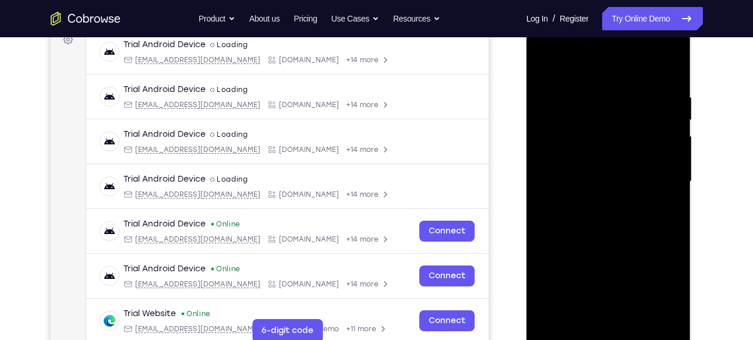
click at [605, 163] on div at bounding box center [608, 182] width 147 height 326
click at [597, 179] on div at bounding box center [608, 182] width 147 height 326
click at [593, 218] on div at bounding box center [608, 182] width 147 height 326
click at [600, 212] on div at bounding box center [608, 182] width 147 height 326
drag, startPoint x: 604, startPoint y: 164, endPoint x: 671, endPoint y: 68, distance: 117.2
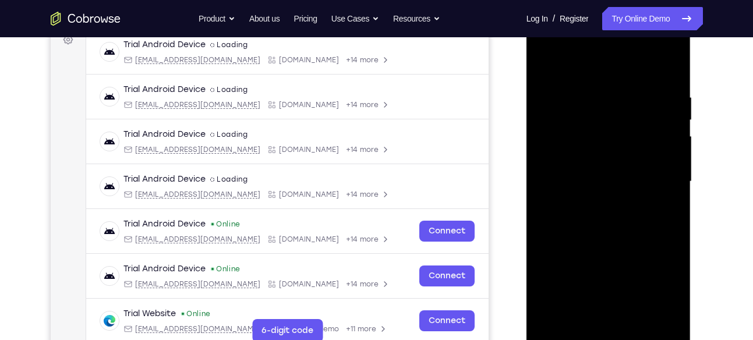
click at [671, 68] on div at bounding box center [608, 182] width 147 height 326
click at [643, 316] on div at bounding box center [608, 182] width 147 height 326
click at [621, 243] on div at bounding box center [608, 182] width 147 height 326
click at [549, 61] on div at bounding box center [608, 182] width 147 height 326
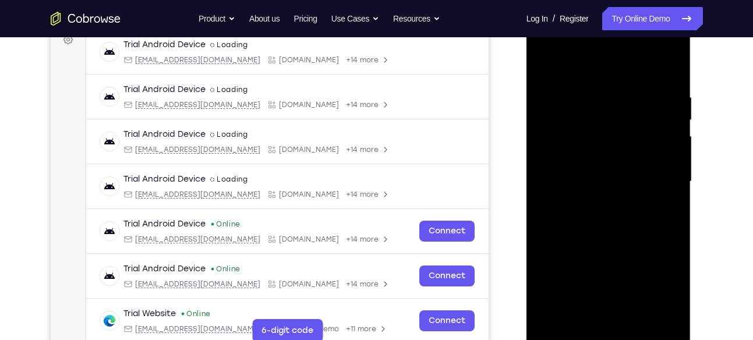
click at [677, 233] on div at bounding box center [608, 182] width 147 height 326
click at [542, 232] on div at bounding box center [608, 182] width 147 height 326
click at [640, 314] on div at bounding box center [608, 182] width 147 height 326
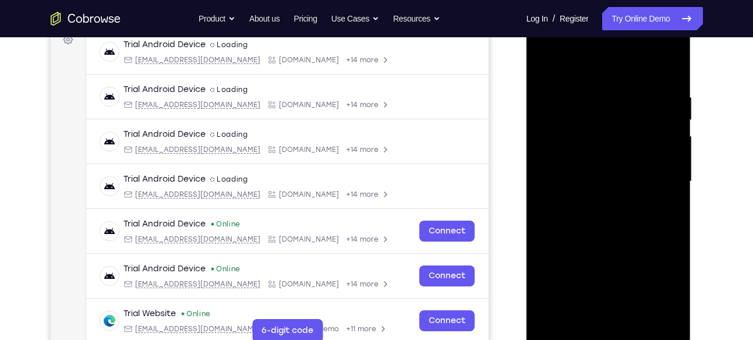
click at [572, 336] on div at bounding box center [608, 182] width 147 height 326
click at [675, 62] on div at bounding box center [608, 182] width 147 height 326
click at [586, 94] on div at bounding box center [608, 182] width 147 height 326
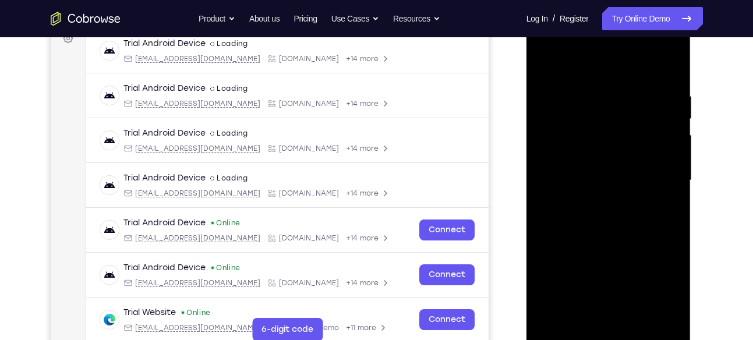
click at [565, 330] on div at bounding box center [608, 180] width 147 height 326
click at [568, 334] on div at bounding box center [608, 180] width 147 height 326
click at [566, 336] on div at bounding box center [608, 180] width 147 height 326
click at [669, 315] on div at bounding box center [608, 180] width 147 height 326
click at [574, 154] on div at bounding box center [608, 180] width 147 height 326
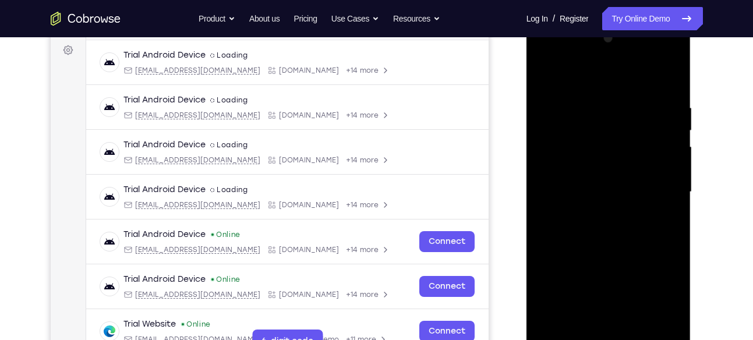
scroll to position [171, 0]
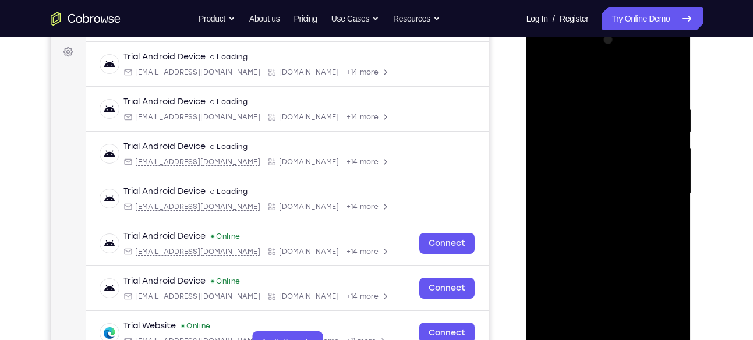
click at [655, 94] on div at bounding box center [608, 194] width 147 height 326
click at [664, 106] on div at bounding box center [608, 194] width 147 height 326
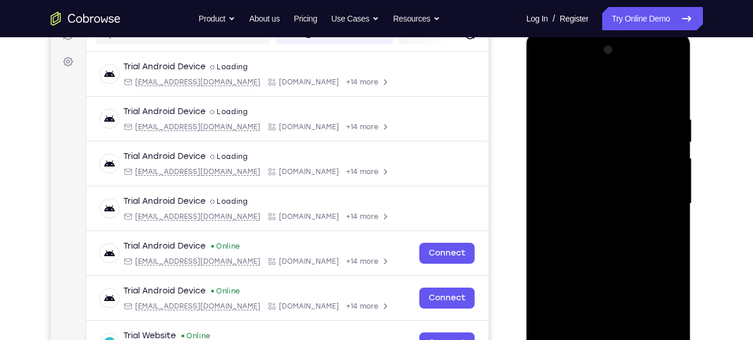
scroll to position [160, 0]
click at [674, 52] on div at bounding box center [608, 204] width 147 height 326
drag, startPoint x: 649, startPoint y: 182, endPoint x: 542, endPoint y: 189, distance: 106.3
click at [542, 189] on div at bounding box center [608, 204] width 147 height 326
drag, startPoint x: 658, startPoint y: 176, endPoint x: 607, endPoint y: 186, distance: 52.9
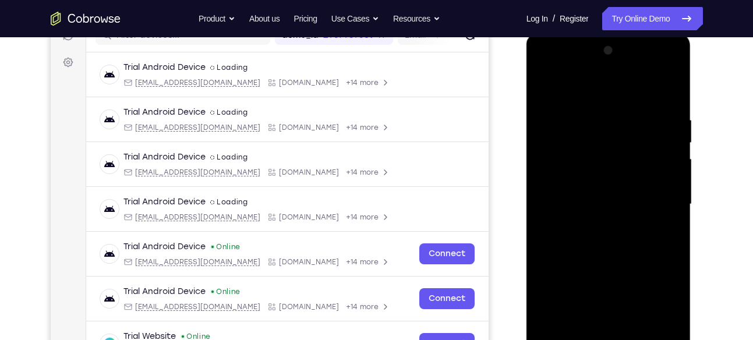
click at [607, 186] on div at bounding box center [608, 204] width 147 height 326
drag, startPoint x: 599, startPoint y: 240, endPoint x: 621, endPoint y: 115, distance: 126.5
click at [621, 115] on div at bounding box center [608, 204] width 147 height 326
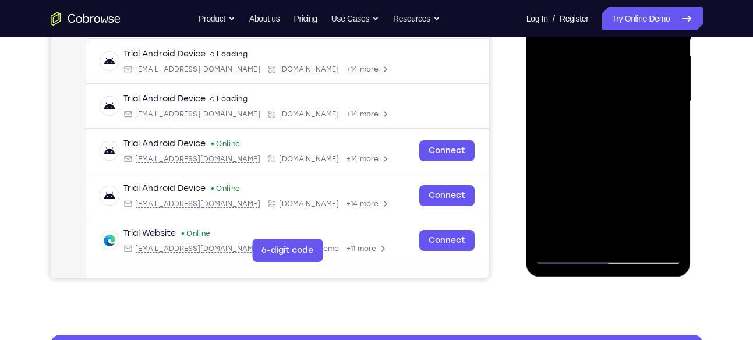
scroll to position [265, 0]
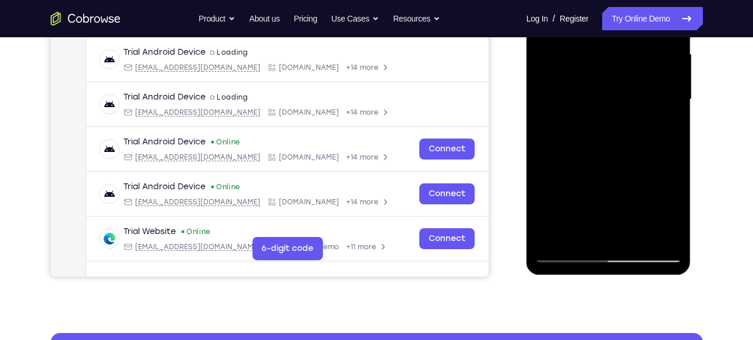
click at [555, 239] on div at bounding box center [608, 99] width 147 height 326
click at [637, 233] on div at bounding box center [608, 99] width 147 height 326
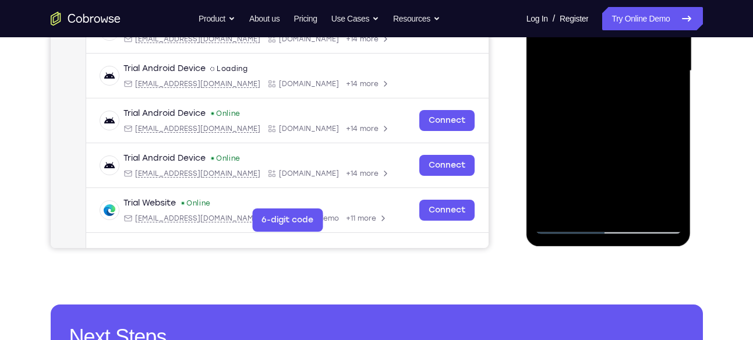
scroll to position [294, 0]
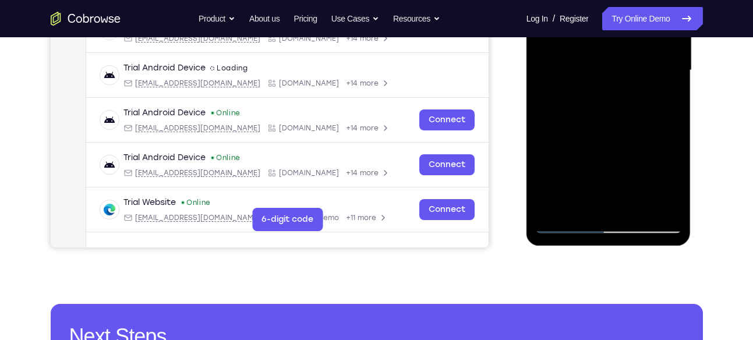
click at [576, 227] on div at bounding box center [608, 70] width 147 height 326
drag, startPoint x: 582, startPoint y: 165, endPoint x: 581, endPoint y: 140, distance: 25.1
click at [581, 140] on div at bounding box center [608, 70] width 147 height 326
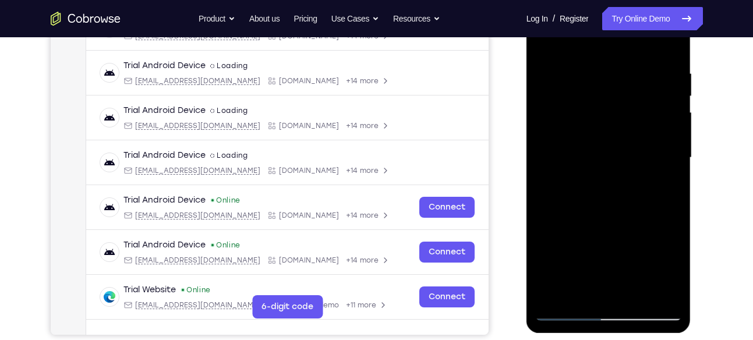
scroll to position [163, 0]
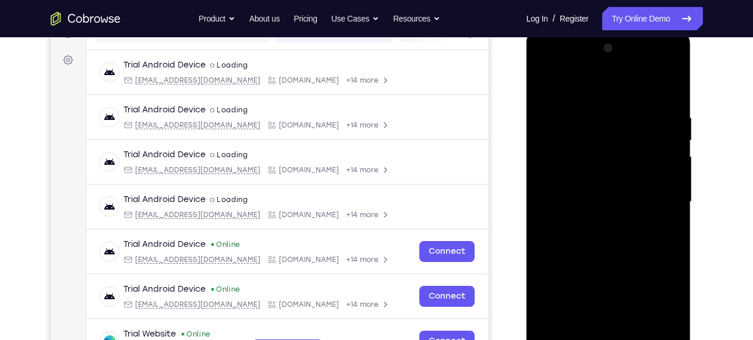
drag, startPoint x: 637, startPoint y: 99, endPoint x: 566, endPoint y: 114, distance: 73.3
click at [566, 114] on div at bounding box center [608, 202] width 147 height 326
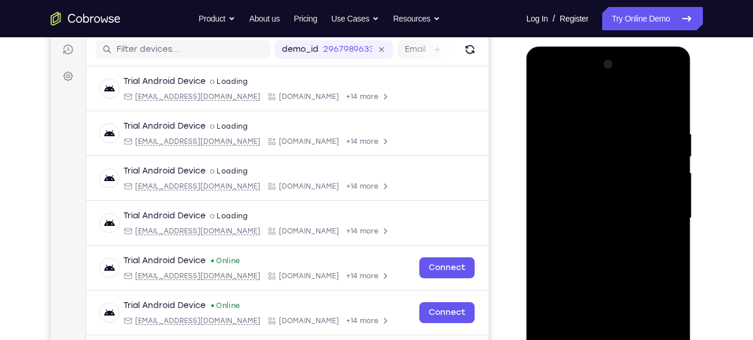
drag, startPoint x: 617, startPoint y: 143, endPoint x: 604, endPoint y: 205, distance: 63.8
click at [604, 205] on div at bounding box center [608, 218] width 147 height 326
drag, startPoint x: 652, startPoint y: 133, endPoint x: 579, endPoint y: 139, distance: 73.1
click at [579, 139] on div at bounding box center [608, 218] width 147 height 326
drag, startPoint x: 641, startPoint y: 130, endPoint x: 560, endPoint y: 131, distance: 81.0
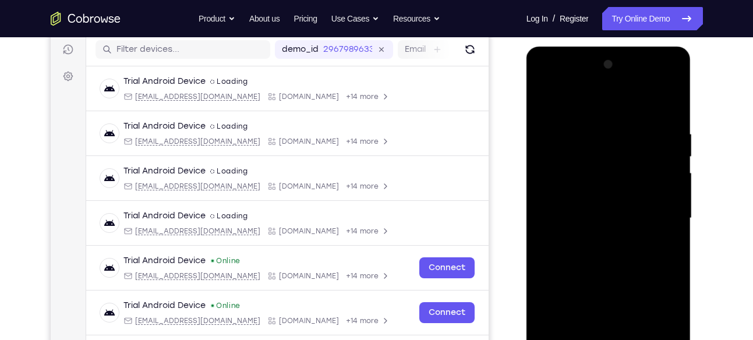
click at [560, 131] on div at bounding box center [608, 218] width 147 height 326
drag, startPoint x: 583, startPoint y: 125, endPoint x: 672, endPoint y: 135, distance: 89.1
click at [672, 135] on div at bounding box center [608, 218] width 147 height 326
drag, startPoint x: 628, startPoint y: 239, endPoint x: 617, endPoint y: 159, distance: 81.2
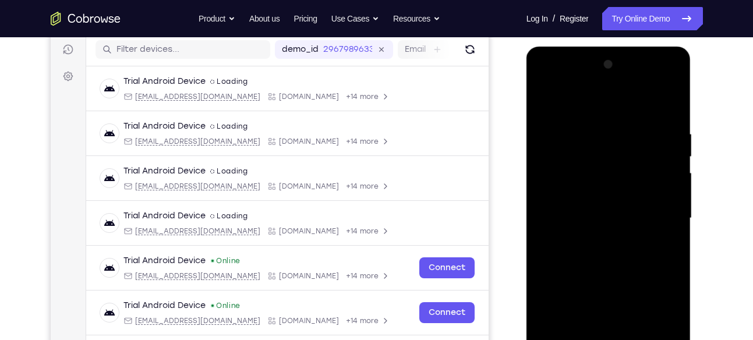
click at [617, 159] on div at bounding box center [608, 218] width 147 height 326
drag, startPoint x: 608, startPoint y: 280, endPoint x: 616, endPoint y: 133, distance: 147.1
click at [616, 133] on div at bounding box center [608, 218] width 147 height 326
drag, startPoint x: 619, startPoint y: 212, endPoint x: 624, endPoint y: 103, distance: 108.5
click at [624, 103] on div at bounding box center [608, 218] width 147 height 326
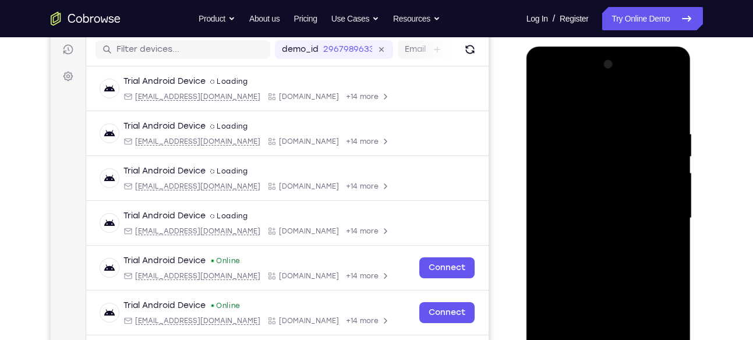
drag, startPoint x: 616, startPoint y: 241, endPoint x: 612, endPoint y: 159, distance: 82.3
click at [612, 159] on div at bounding box center [608, 218] width 147 height 326
drag, startPoint x: 581, startPoint y: 230, endPoint x: 588, endPoint y: 65, distance: 165.6
click at [588, 65] on div at bounding box center [608, 218] width 147 height 326
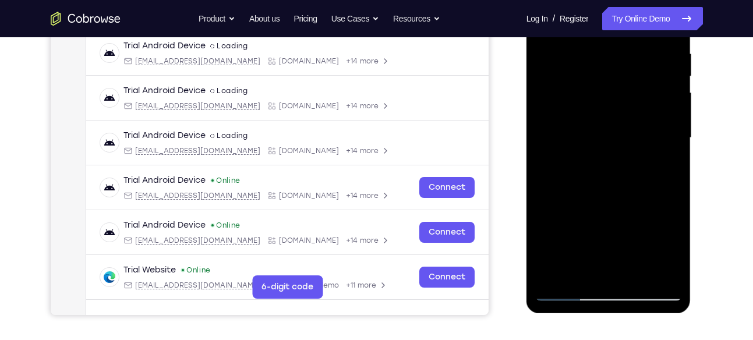
scroll to position [233, 0]
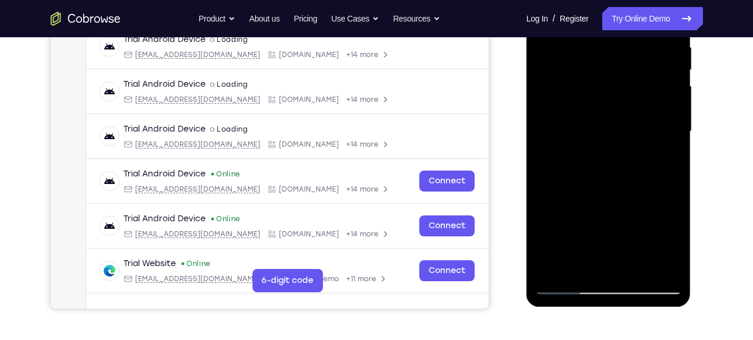
click at [556, 270] on div at bounding box center [608, 132] width 147 height 326
click at [555, 272] on div at bounding box center [608, 132] width 147 height 326
click at [554, 269] on div at bounding box center [608, 132] width 147 height 326
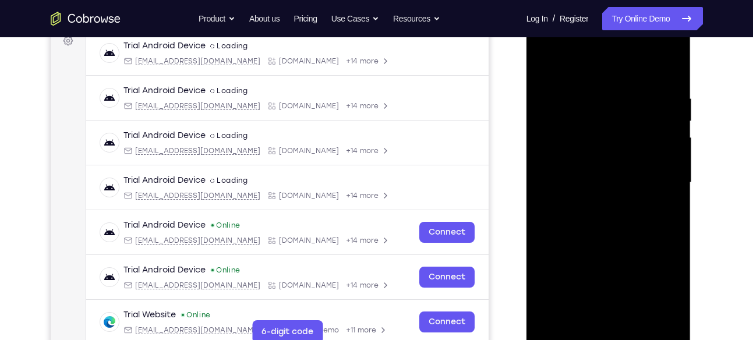
scroll to position [180, 0]
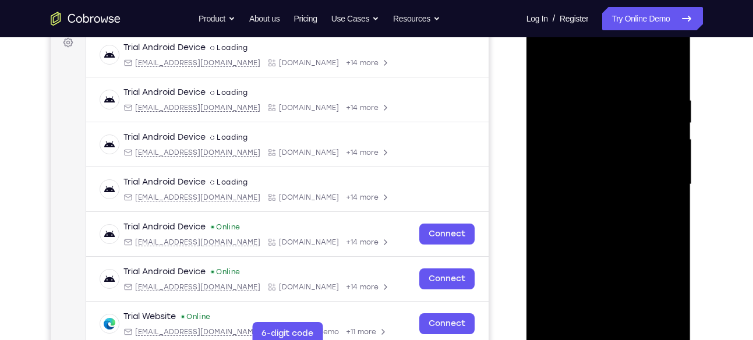
click at [639, 319] on div at bounding box center [608, 185] width 147 height 326
drag, startPoint x: 612, startPoint y: 259, endPoint x: 616, endPoint y: 167, distance: 92.2
click at [616, 167] on div at bounding box center [608, 185] width 147 height 326
drag, startPoint x: 599, startPoint y: 263, endPoint x: 595, endPoint y: 188, distance: 74.7
click at [595, 188] on div at bounding box center [608, 185] width 147 height 326
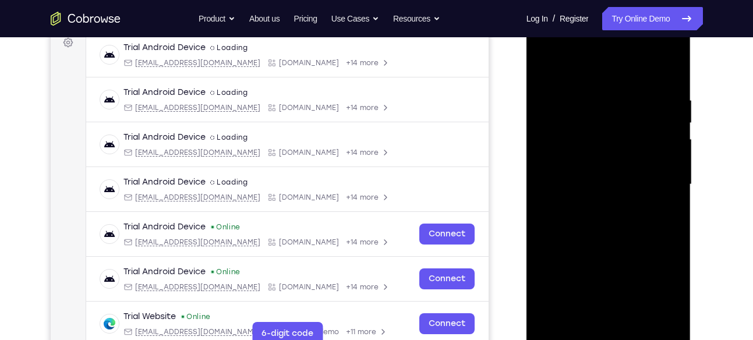
click at [597, 246] on div at bounding box center [608, 185] width 147 height 326
click at [581, 313] on div at bounding box center [608, 185] width 147 height 326
click at [665, 214] on div at bounding box center [608, 185] width 147 height 326
click at [669, 212] on div at bounding box center [608, 185] width 147 height 326
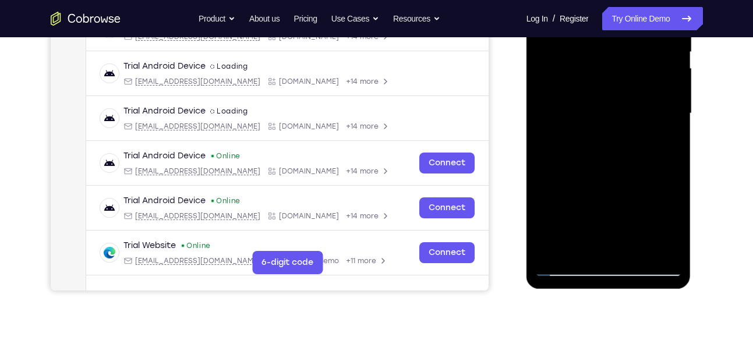
scroll to position [252, 0]
click at [563, 267] on div at bounding box center [608, 113] width 147 height 326
drag, startPoint x: 593, startPoint y: 223, endPoint x: 589, endPoint y: 104, distance: 118.3
click at [589, 104] on div at bounding box center [608, 113] width 147 height 326
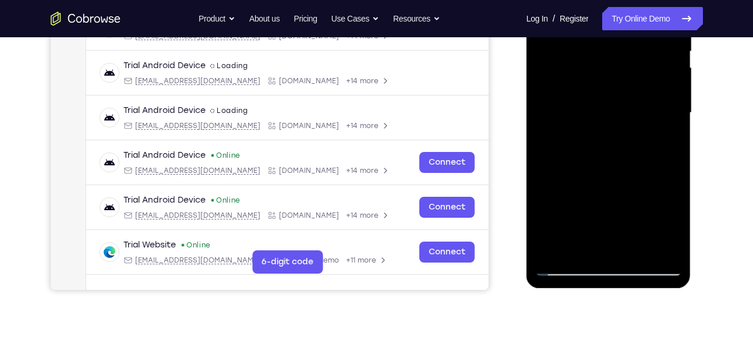
drag, startPoint x: 596, startPoint y: 212, endPoint x: 595, endPoint y: 118, distance: 93.8
click at [595, 118] on div at bounding box center [608, 113] width 147 height 326
drag, startPoint x: 590, startPoint y: 212, endPoint x: 595, endPoint y: 189, distance: 23.3
click at [595, 189] on div at bounding box center [608, 113] width 147 height 326
click at [619, 136] on div at bounding box center [608, 113] width 147 height 326
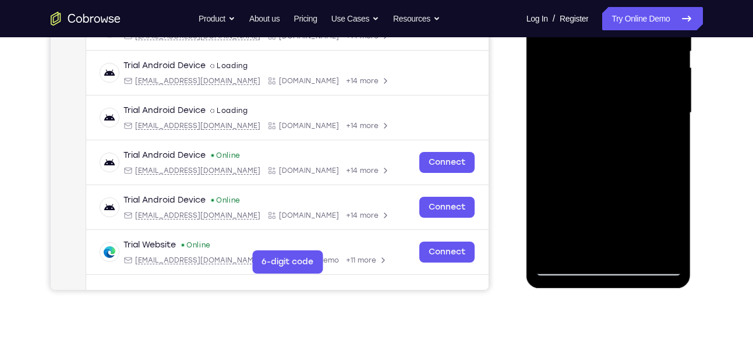
click at [664, 139] on div at bounding box center [608, 113] width 147 height 326
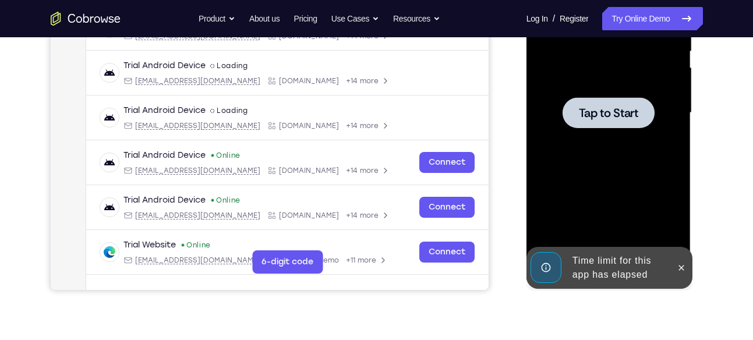
click at [620, 122] on div at bounding box center [609, 112] width 92 height 31
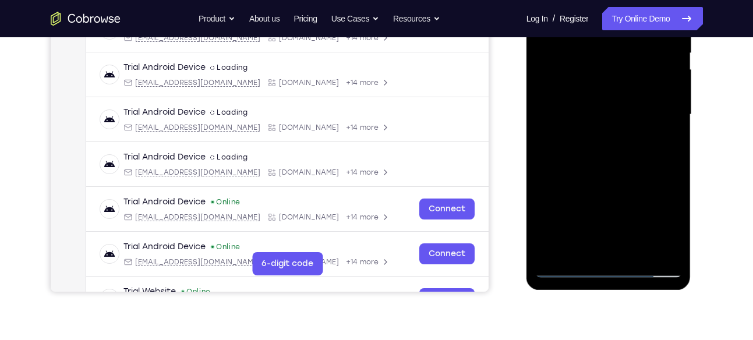
scroll to position [273, 0]
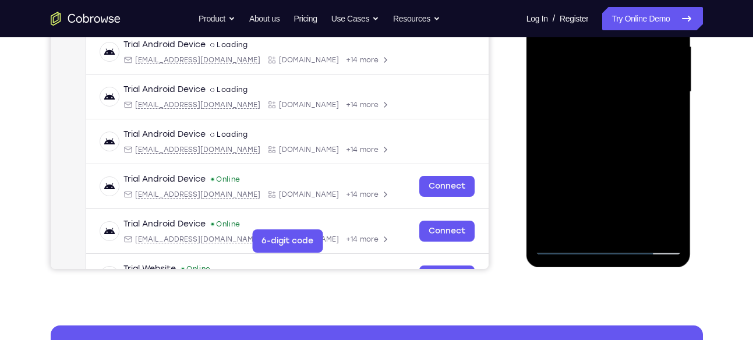
click at [610, 244] on div at bounding box center [608, 92] width 147 height 326
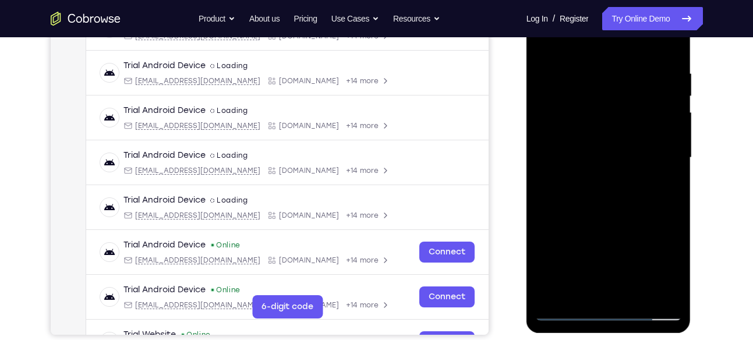
scroll to position [206, 0]
click at [654, 253] on div at bounding box center [608, 158] width 147 height 326
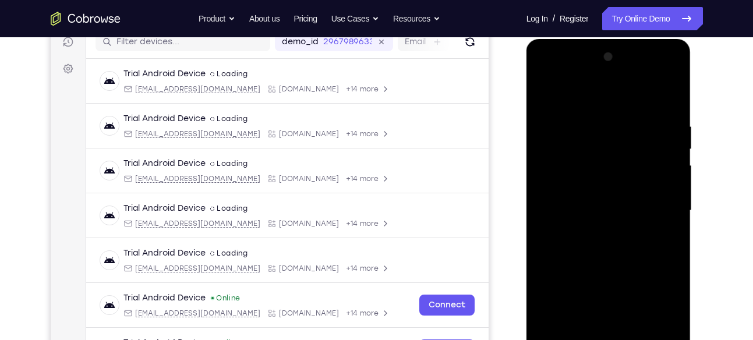
scroll to position [154, 0]
click at [546, 72] on div at bounding box center [608, 210] width 147 height 326
click at [657, 203] on div at bounding box center [608, 210] width 147 height 326
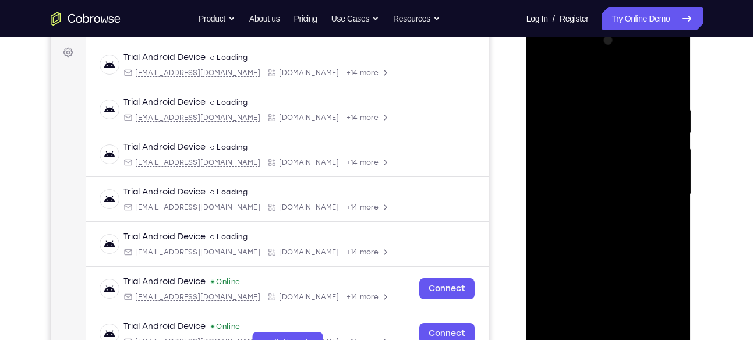
scroll to position [171, 0]
click at [596, 213] on div at bounding box center [608, 193] width 147 height 326
click at [584, 182] on div at bounding box center [608, 193] width 147 height 326
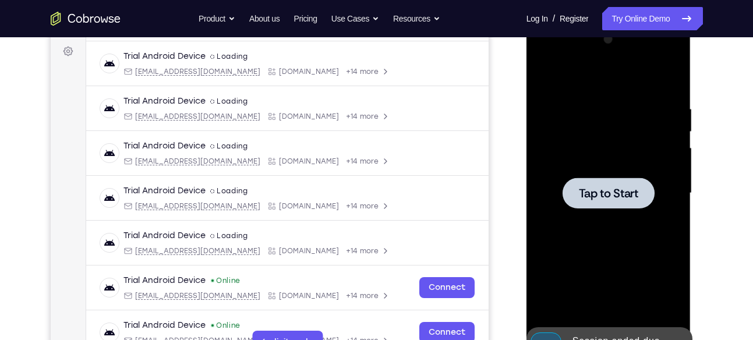
click at [616, 198] on span "Tap to Start" at bounding box center [608, 194] width 59 height 12
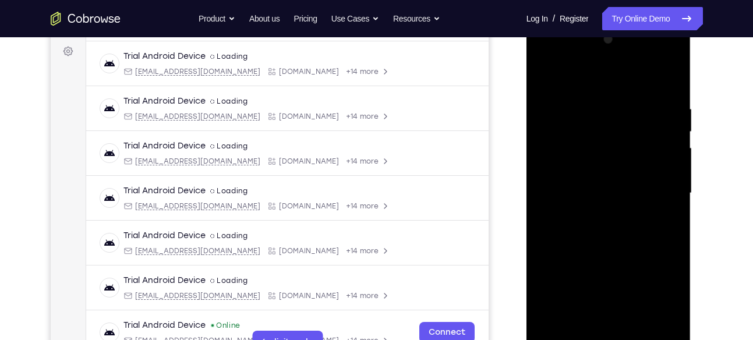
scroll to position [372, 0]
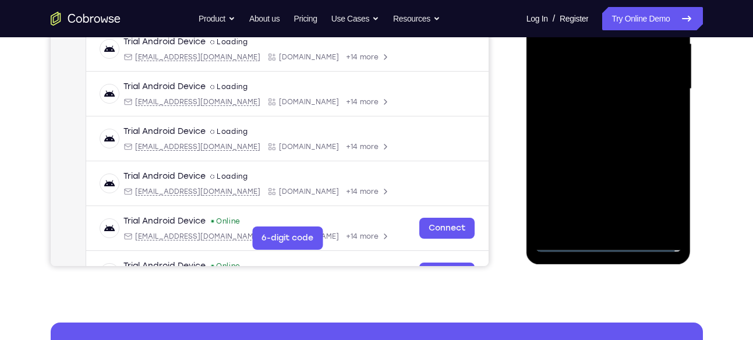
scroll to position [275, 0]
click at [608, 245] on div at bounding box center [608, 90] width 147 height 326
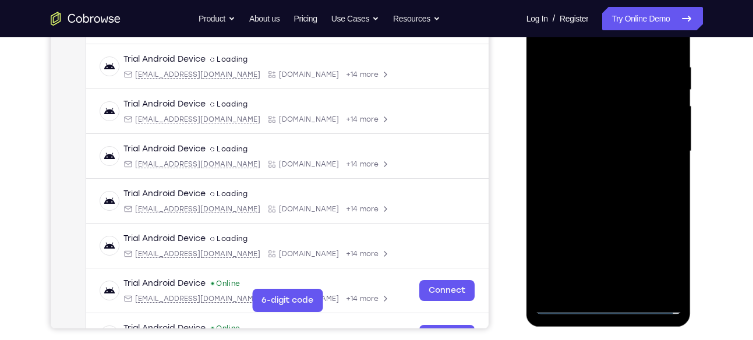
scroll to position [212, 0]
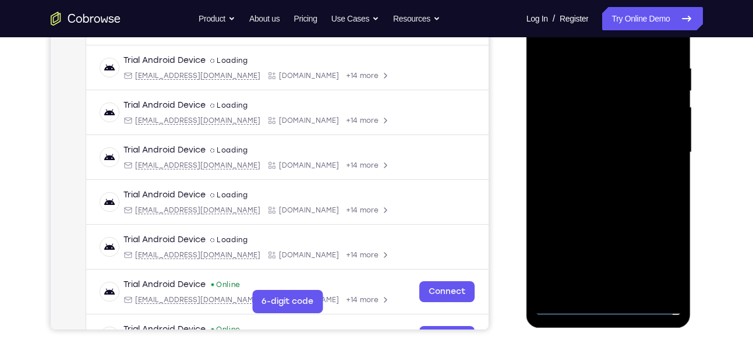
click at [658, 262] on div at bounding box center [608, 153] width 147 height 326
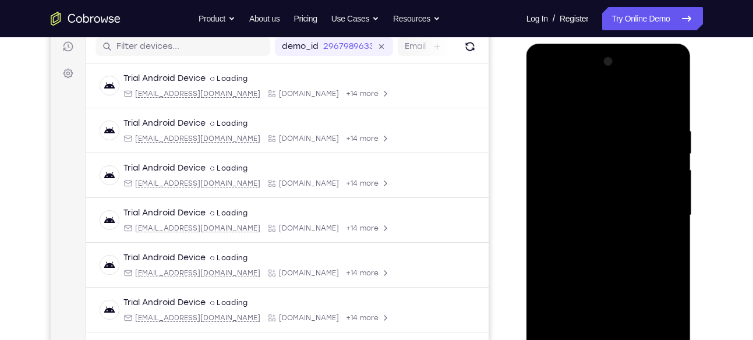
scroll to position [147, 0]
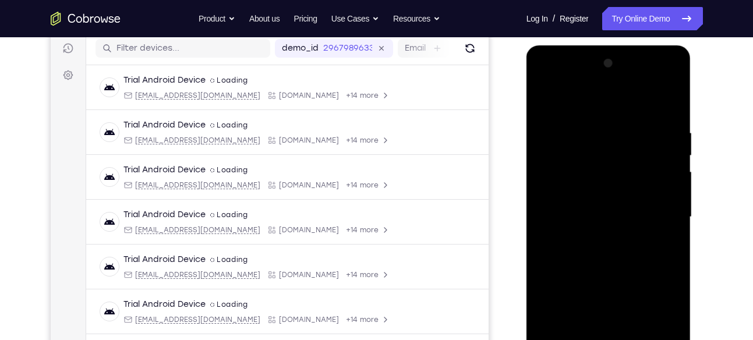
click at [545, 83] on div at bounding box center [608, 217] width 147 height 326
click at [659, 213] on div at bounding box center [608, 217] width 147 height 326
click at [595, 237] on div at bounding box center [608, 217] width 147 height 326
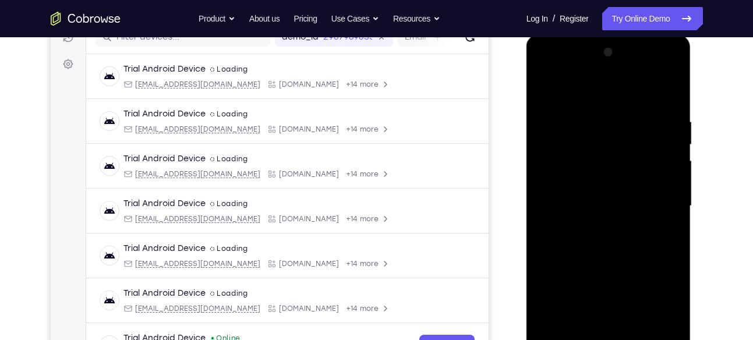
scroll to position [159, 0]
click at [576, 187] on div at bounding box center [608, 206] width 147 height 326
click at [587, 186] on div at bounding box center [608, 206] width 147 height 326
click at [588, 205] on div at bounding box center [608, 206] width 147 height 326
click at [609, 239] on div at bounding box center [608, 206] width 147 height 326
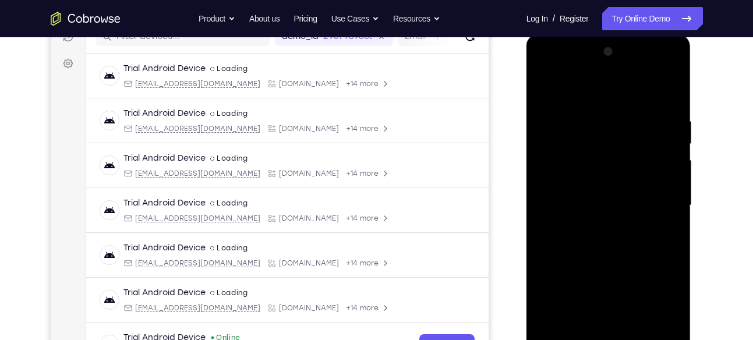
click at [673, 104] on div at bounding box center [608, 206] width 147 height 326
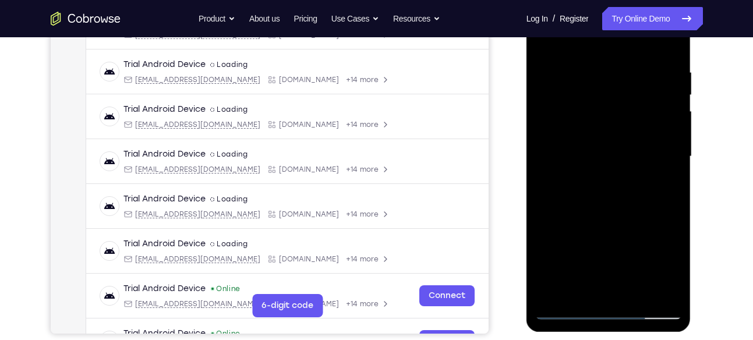
scroll to position [209, 0]
click at [621, 174] on div at bounding box center [608, 156] width 147 height 326
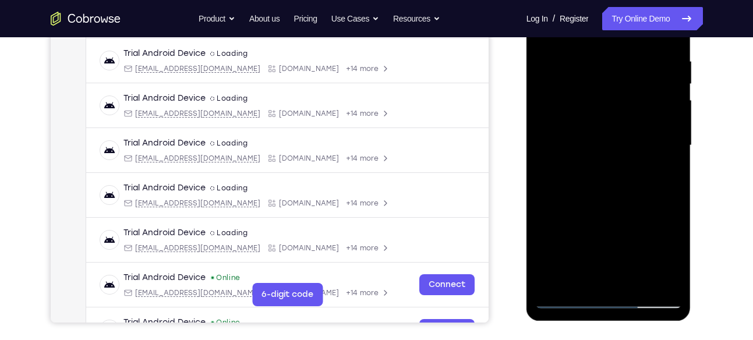
scroll to position [220, 0]
click at [688, 145] on div at bounding box center [609, 146] width 165 height 347
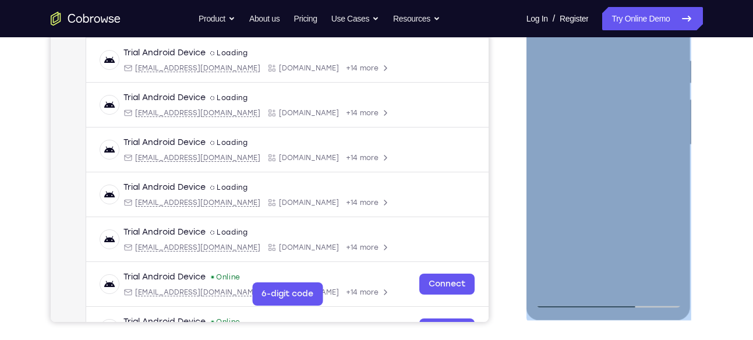
click at [688, 145] on div at bounding box center [609, 146] width 165 height 347
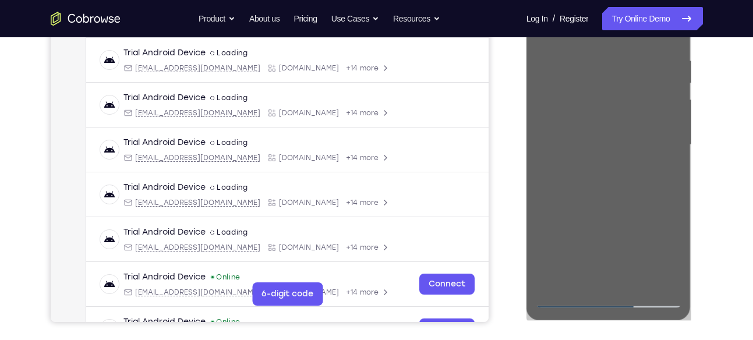
drag, startPoint x: 161, startPoint y: 171, endPoint x: 704, endPoint y: 128, distance: 544.8
click at [704, 128] on div "Your Support Agent Your Customer Web iOS Android Next Steps We’d be happy to gi…" at bounding box center [377, 202] width 746 height 769
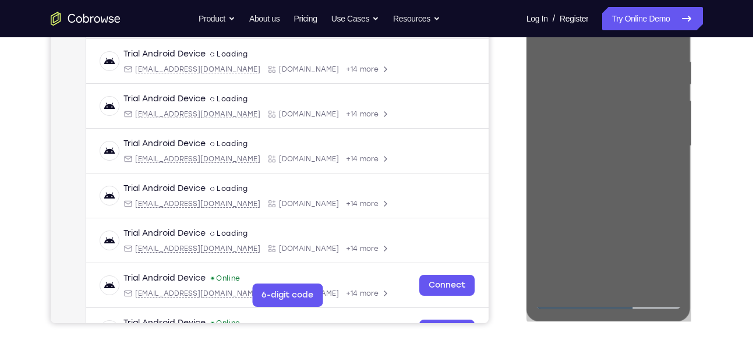
scroll to position [215, 0]
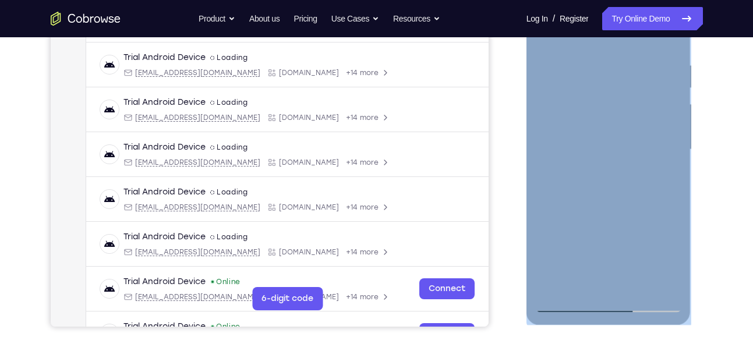
click at [635, 146] on div at bounding box center [608, 150] width 147 height 326
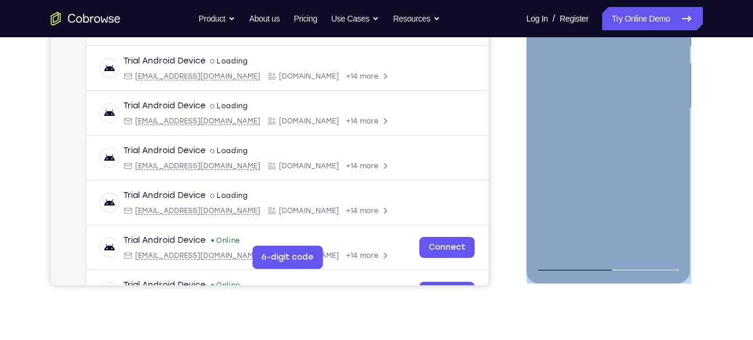
scroll to position [256, 0]
click at [671, 242] on div at bounding box center [608, 109] width 147 height 326
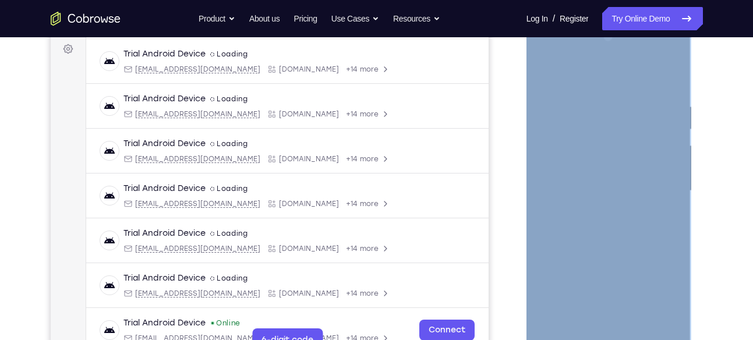
scroll to position [170, 0]
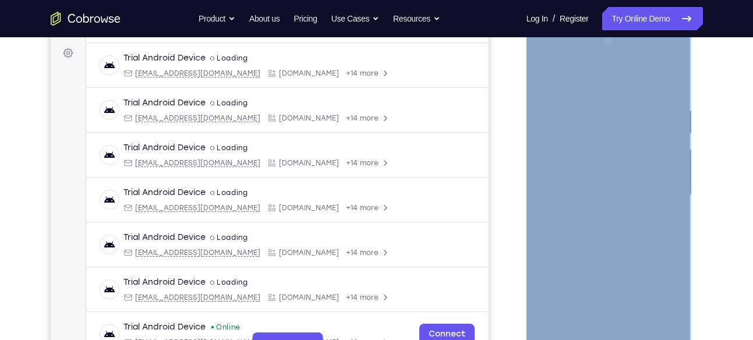
click at [672, 79] on div at bounding box center [608, 195] width 147 height 326
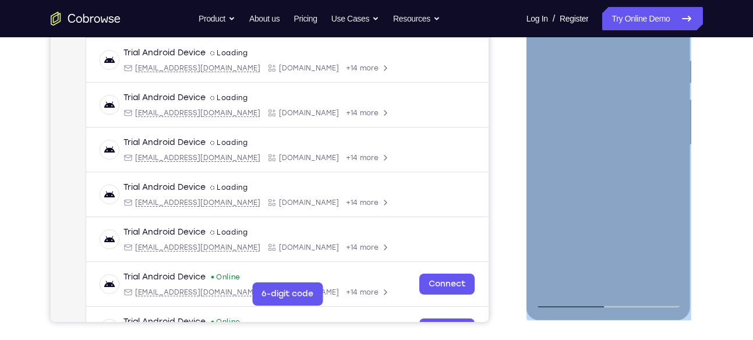
scroll to position [220, 0]
click at [676, 267] on div at bounding box center [608, 144] width 147 height 326
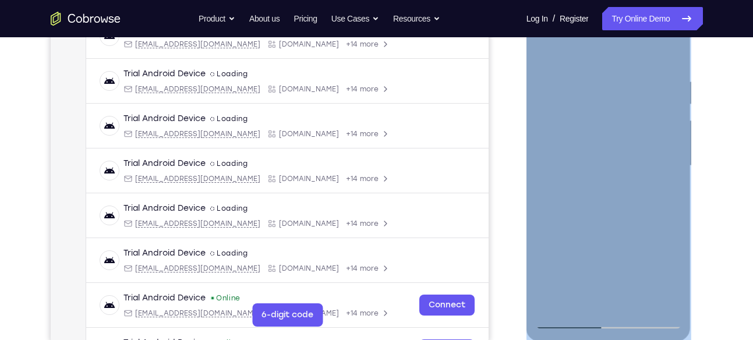
scroll to position [198, 0]
click at [554, 301] on div at bounding box center [608, 166] width 147 height 326
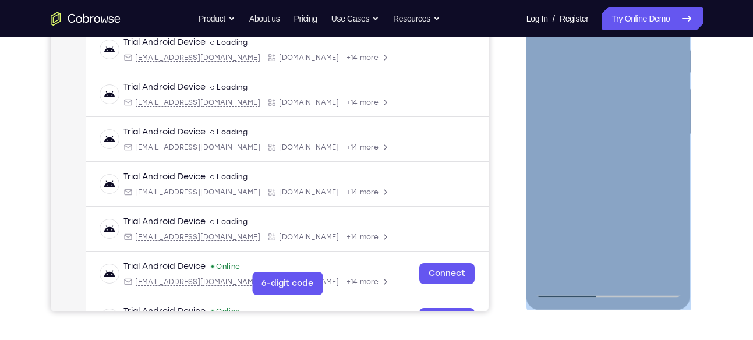
scroll to position [228, 0]
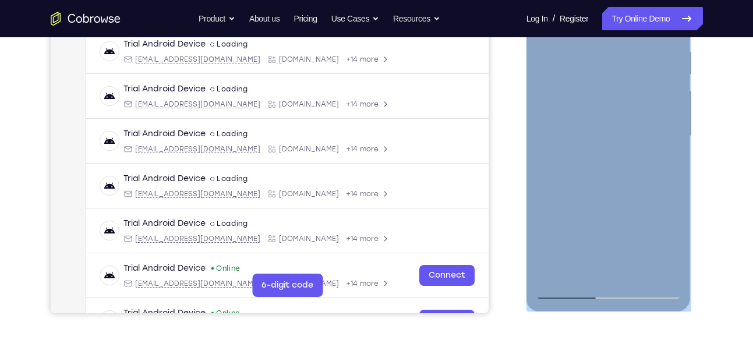
click at [624, 83] on div at bounding box center [608, 136] width 147 height 326
drag, startPoint x: 549, startPoint y: 104, endPoint x: 643, endPoint y: 79, distance: 97.8
click at [643, 79] on div at bounding box center [608, 136] width 147 height 326
drag, startPoint x: 674, startPoint y: 128, endPoint x: 684, endPoint y: 105, distance: 25.6
click at [684, 105] on div at bounding box center [609, 137] width 165 height 347
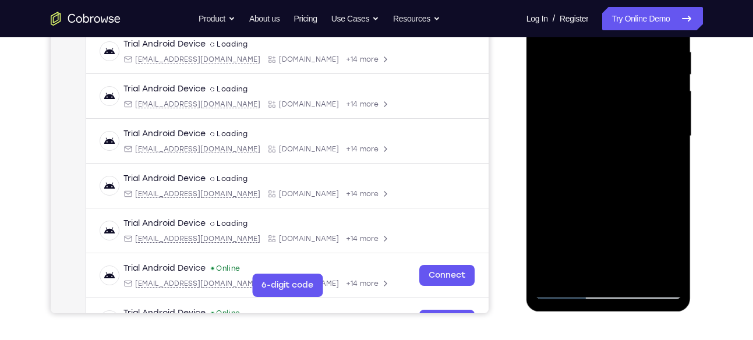
click at [542, 126] on div at bounding box center [608, 136] width 147 height 326
drag, startPoint x: 541, startPoint y: 208, endPoint x: 633, endPoint y: 223, distance: 93.3
click at [633, 223] on div at bounding box center [608, 136] width 147 height 326
click at [640, 271] on div at bounding box center [608, 136] width 147 height 326
click at [620, 198] on div at bounding box center [608, 136] width 147 height 326
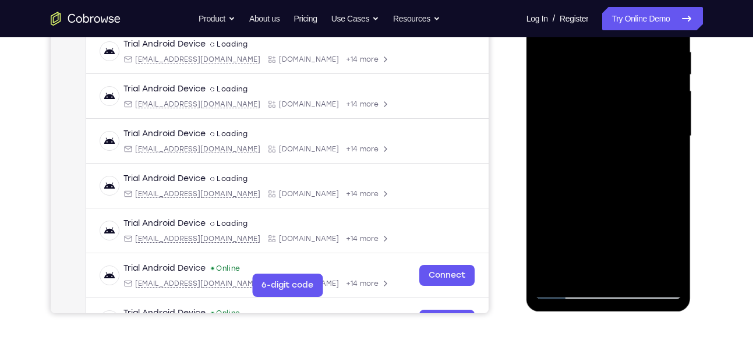
click at [566, 288] on div at bounding box center [608, 136] width 147 height 326
click at [594, 54] on div at bounding box center [608, 136] width 147 height 326
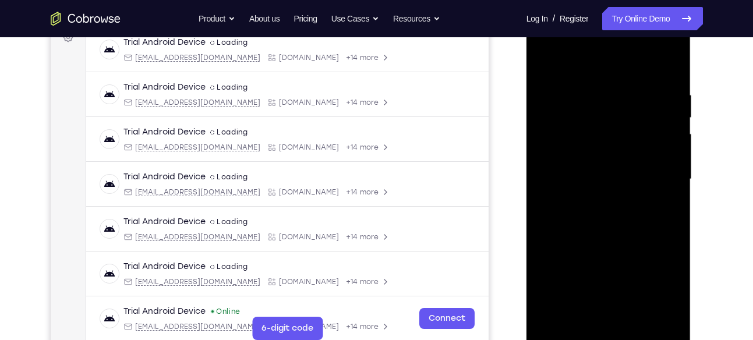
scroll to position [185, 0]
click at [668, 63] on div at bounding box center [608, 180] width 147 height 326
click at [668, 68] on div at bounding box center [608, 180] width 147 height 326
click at [662, 84] on div at bounding box center [608, 180] width 147 height 326
click at [668, 65] on div at bounding box center [608, 180] width 147 height 326
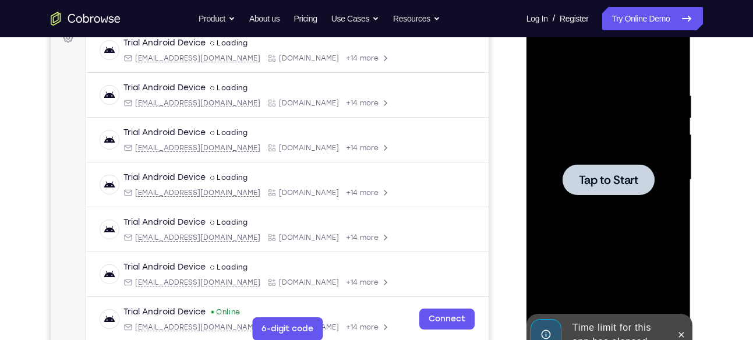
click at [619, 177] on span "Tap to Start" at bounding box center [608, 180] width 59 height 12
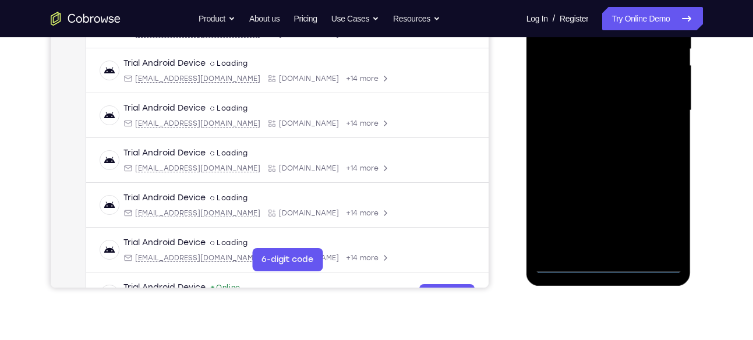
scroll to position [255, 0]
click at [609, 262] on div at bounding box center [608, 110] width 147 height 326
click at [667, 217] on div at bounding box center [608, 110] width 147 height 326
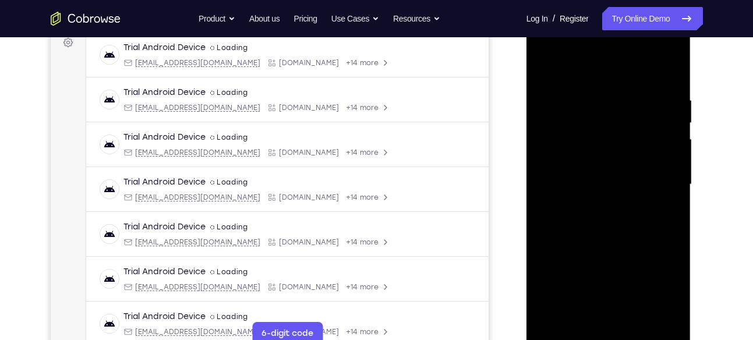
scroll to position [179, 0]
click at [546, 47] on div at bounding box center [608, 186] width 147 height 326
click at [660, 184] on div at bounding box center [608, 186] width 147 height 326
click at [591, 206] on div at bounding box center [608, 186] width 147 height 326
click at [596, 175] on div at bounding box center [608, 186] width 147 height 326
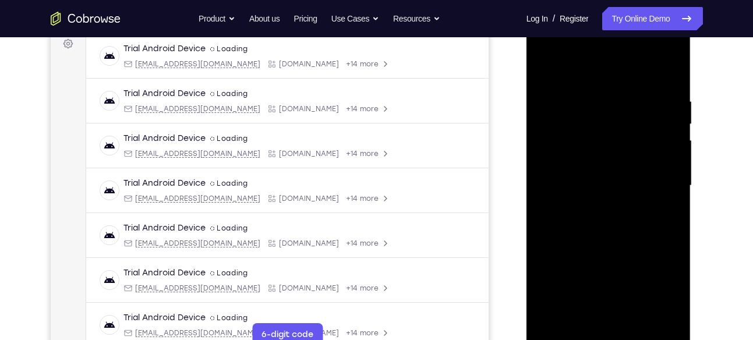
click at [595, 164] on div at bounding box center [608, 186] width 147 height 326
click at [597, 182] on div at bounding box center [608, 186] width 147 height 326
click at [606, 223] on div at bounding box center [608, 186] width 147 height 326
click at [614, 221] on div at bounding box center [608, 186] width 147 height 326
click at [668, 84] on div at bounding box center [608, 186] width 147 height 326
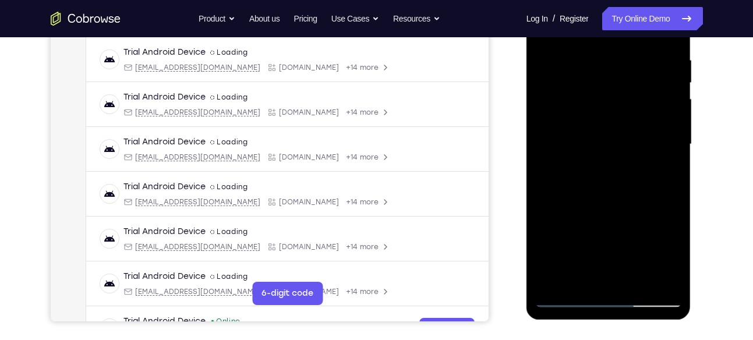
scroll to position [219, 0]
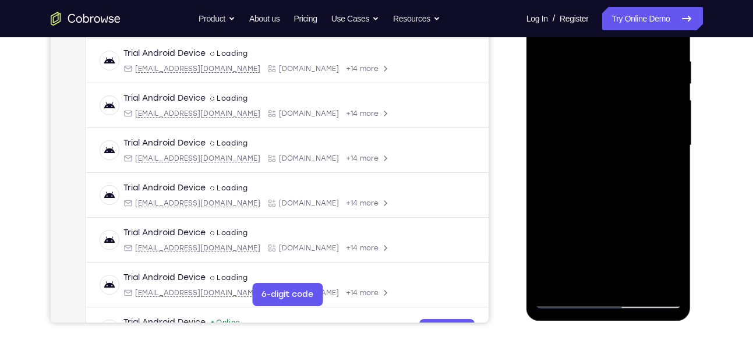
click at [639, 283] on div at bounding box center [608, 146] width 147 height 326
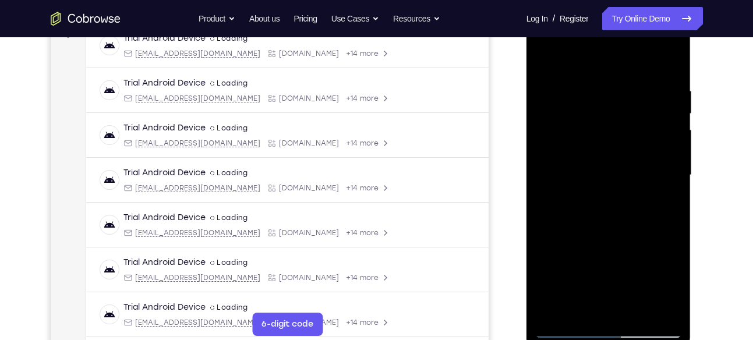
scroll to position [190, 0]
click at [612, 237] on div at bounding box center [608, 175] width 147 height 326
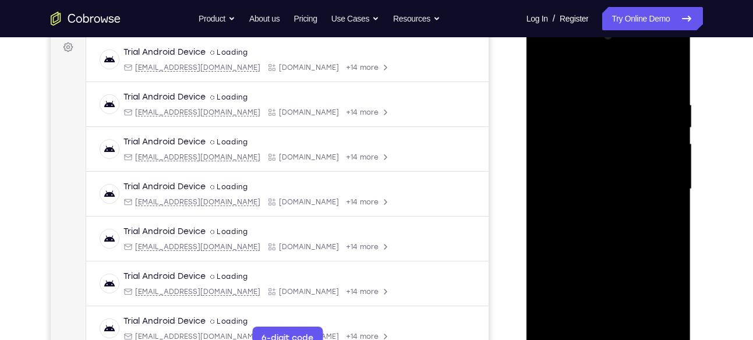
scroll to position [167, 0]
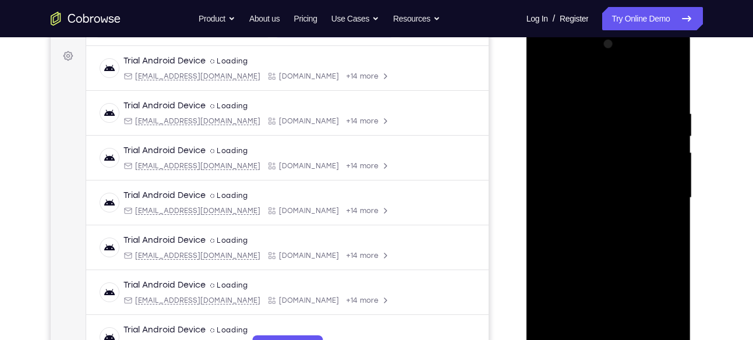
click at [674, 135] on div at bounding box center [608, 198] width 147 height 326
click at [544, 135] on div at bounding box center [608, 198] width 147 height 326
click at [675, 134] on div at bounding box center [608, 198] width 147 height 326
click at [676, 134] on div at bounding box center [608, 198] width 147 height 326
click at [674, 133] on div at bounding box center [608, 198] width 147 height 326
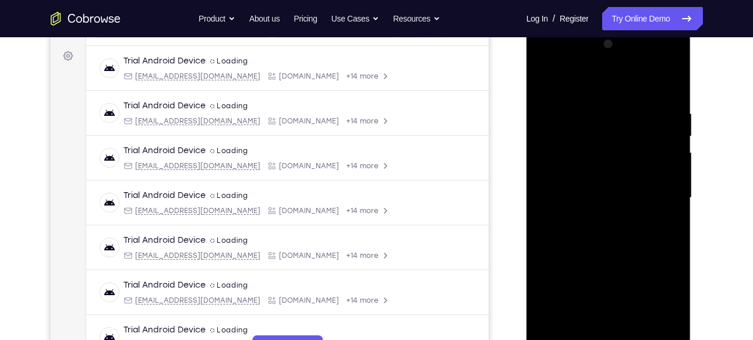
click at [674, 133] on div at bounding box center [608, 198] width 147 height 326
click at [542, 133] on div at bounding box center [608, 198] width 147 height 326
click at [543, 136] on div at bounding box center [608, 198] width 147 height 326
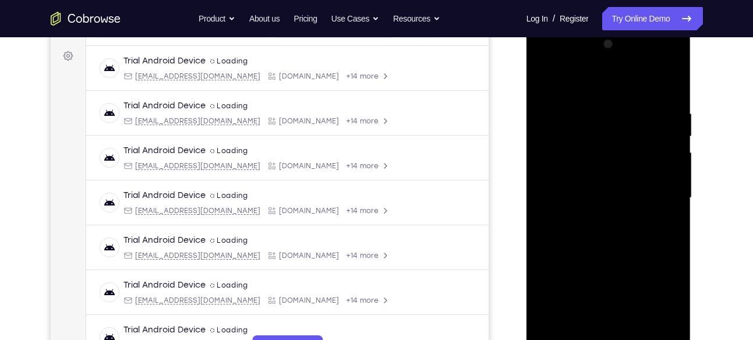
click at [630, 136] on div at bounding box center [608, 198] width 147 height 326
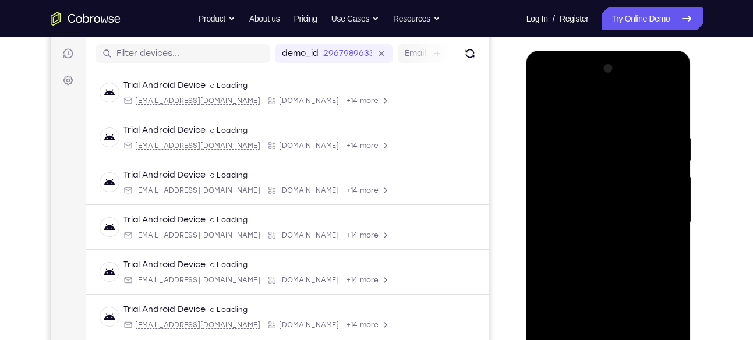
scroll to position [143, 0]
click at [560, 118] on div at bounding box center [608, 222] width 147 height 326
click at [547, 103] on div at bounding box center [608, 222] width 147 height 326
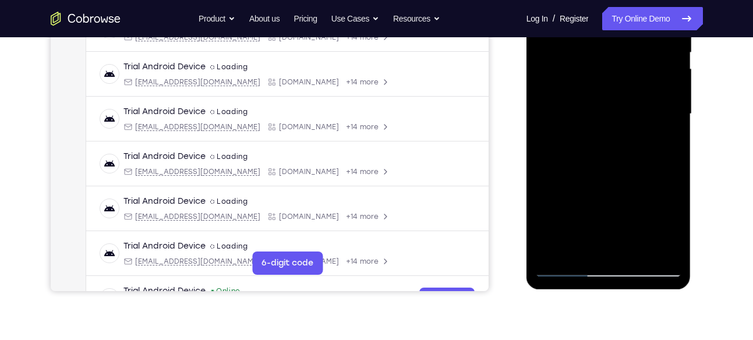
scroll to position [230, 0]
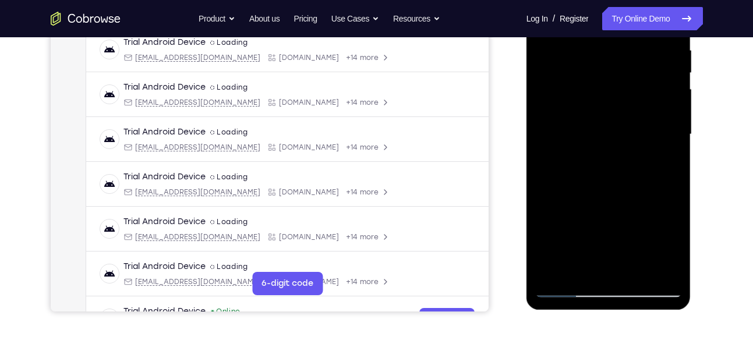
click at [547, 182] on div at bounding box center [608, 134] width 147 height 326
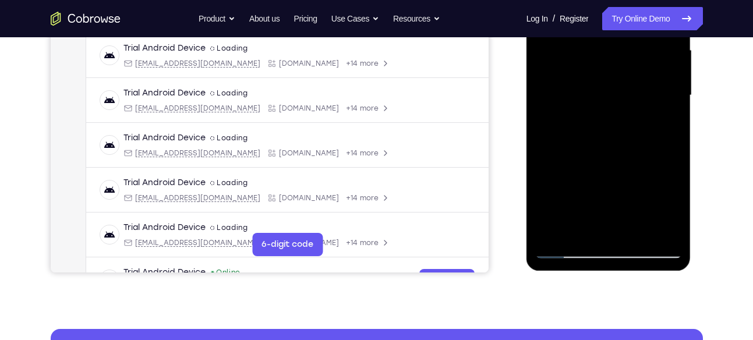
scroll to position [282, 0]
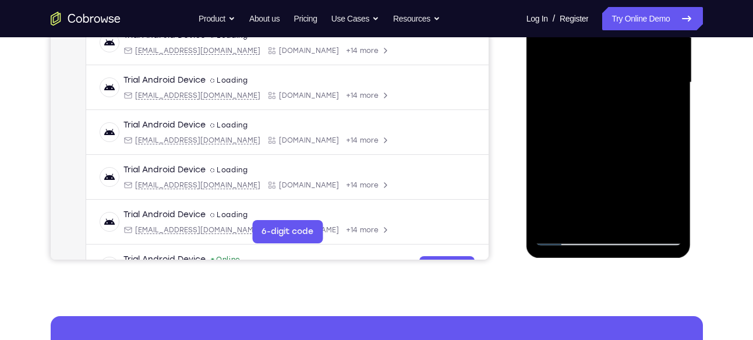
click at [547, 147] on div at bounding box center [608, 83] width 147 height 326
click at [578, 217] on div at bounding box center [608, 83] width 147 height 326
click at [677, 205] on div at bounding box center [608, 83] width 147 height 326
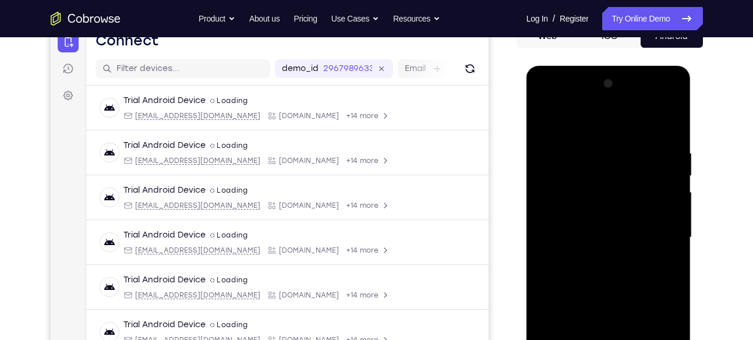
scroll to position [92, 0]
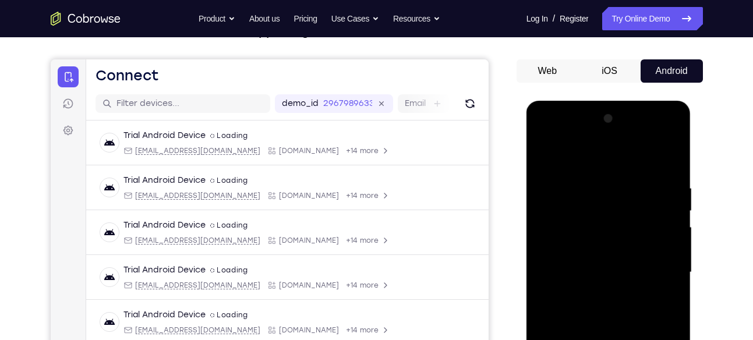
click at [591, 153] on div at bounding box center [608, 273] width 147 height 326
click at [670, 210] on div at bounding box center [608, 273] width 147 height 326
click at [674, 186] on div at bounding box center [608, 273] width 147 height 326
click at [627, 157] on div at bounding box center [608, 273] width 147 height 326
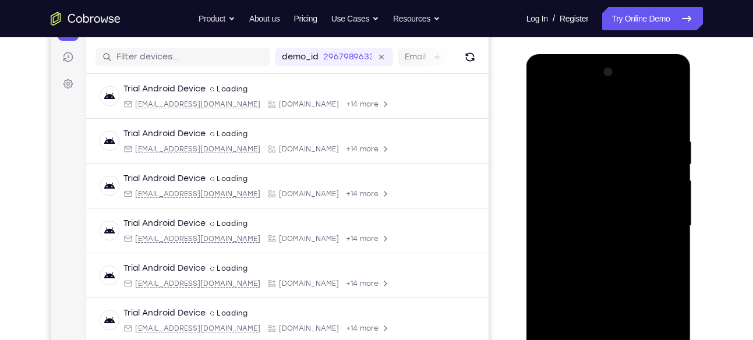
scroll to position [139, 0]
click at [570, 153] on div at bounding box center [608, 225] width 147 height 326
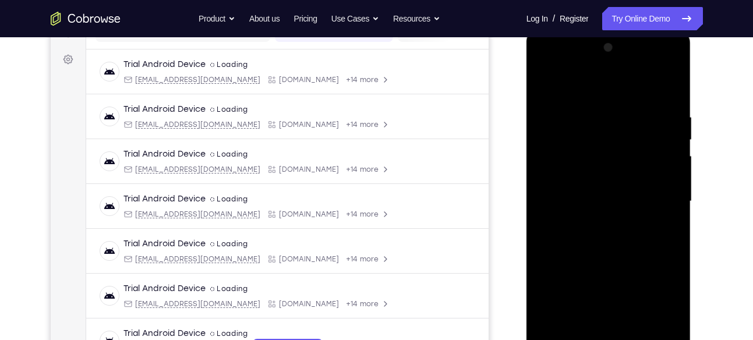
scroll to position [165, 0]
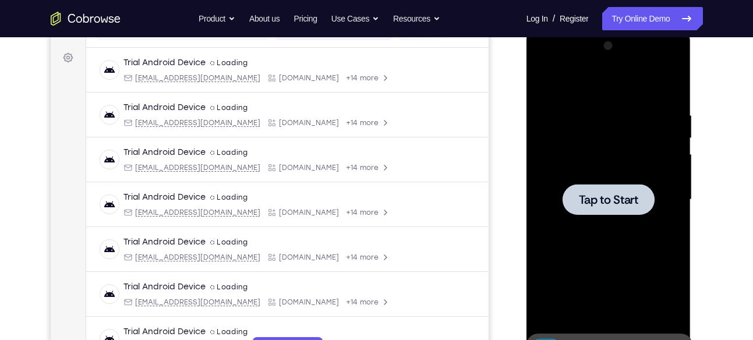
click at [587, 200] on span "Tap to Start" at bounding box center [608, 200] width 59 height 12
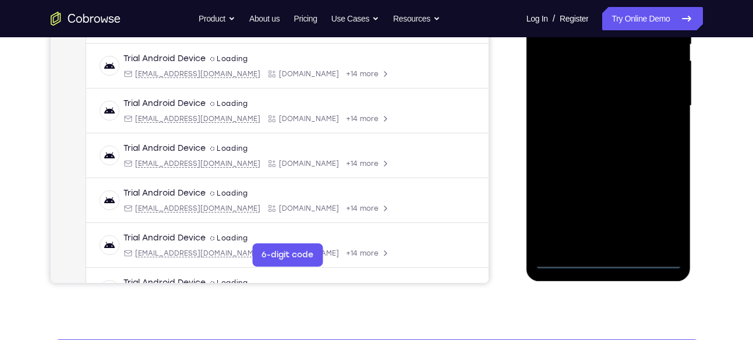
scroll to position [260, 0]
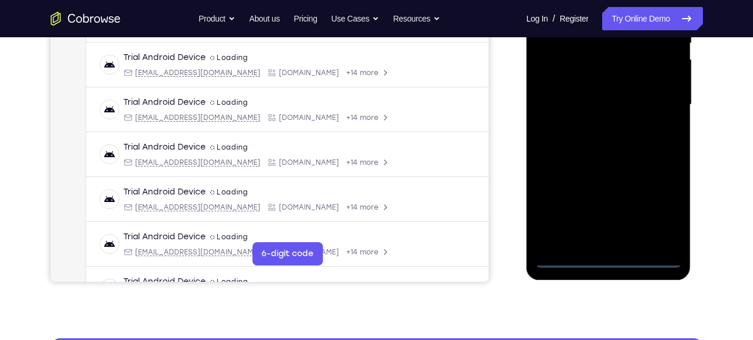
click at [609, 255] on div at bounding box center [608, 105] width 147 height 326
click at [652, 207] on div at bounding box center [608, 105] width 147 height 326
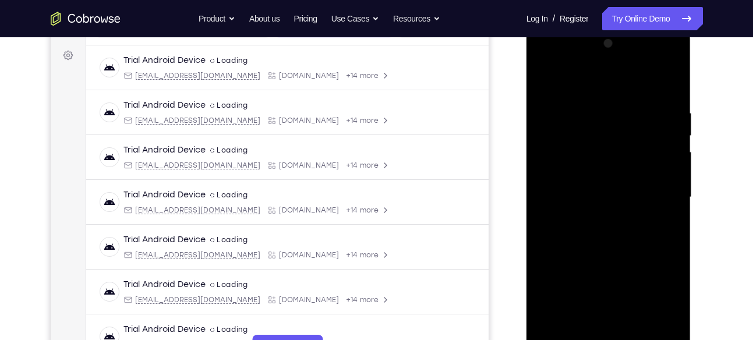
scroll to position [165, 0]
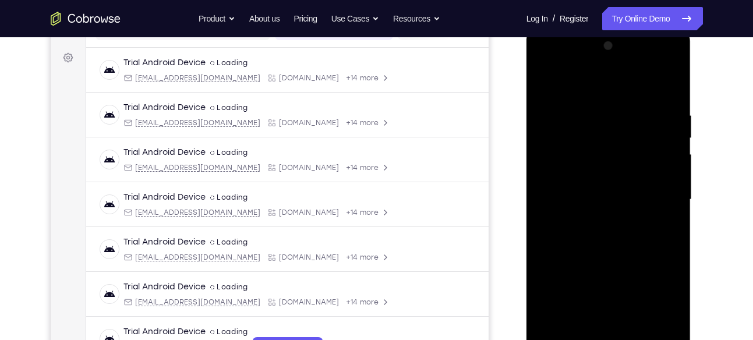
click at [547, 60] on div at bounding box center [608, 200] width 147 height 326
click at [660, 190] on div at bounding box center [608, 200] width 147 height 326
click at [706, 187] on div "Your Support Agent Your Customer Web iOS Android Next Steps We’d be happy to gi…" at bounding box center [377, 256] width 746 height 769
click at [661, 190] on div at bounding box center [608, 200] width 147 height 326
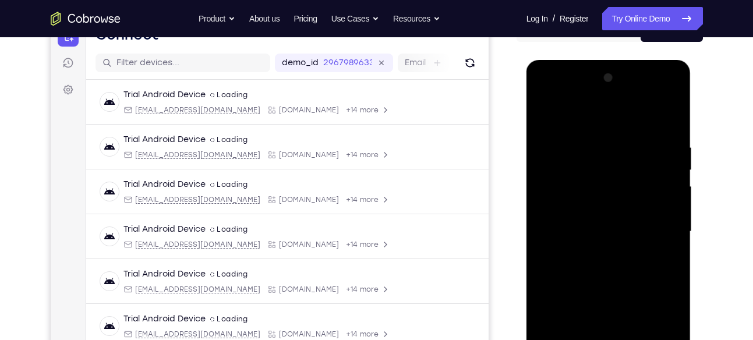
scroll to position [121, 0]
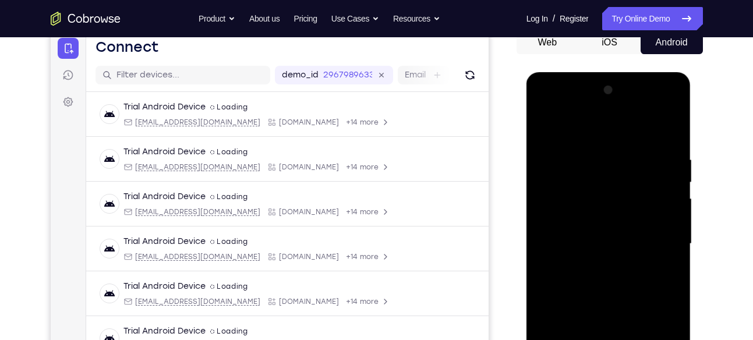
click at [659, 235] on div at bounding box center [608, 244] width 147 height 326
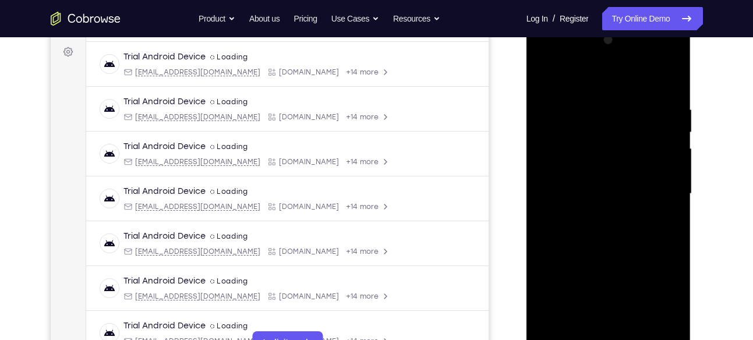
scroll to position [172, 0]
click at [598, 211] on div at bounding box center [608, 193] width 147 height 326
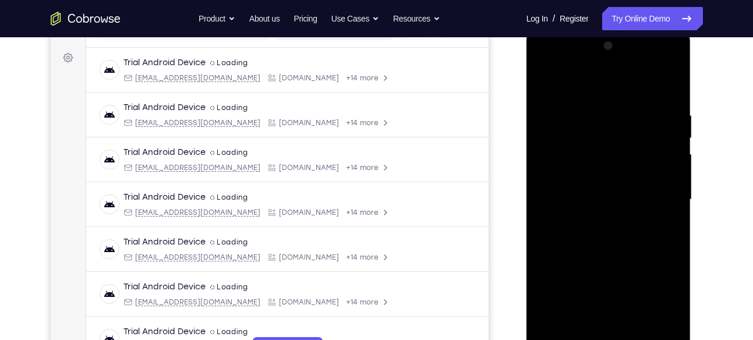
scroll to position [181, 0]
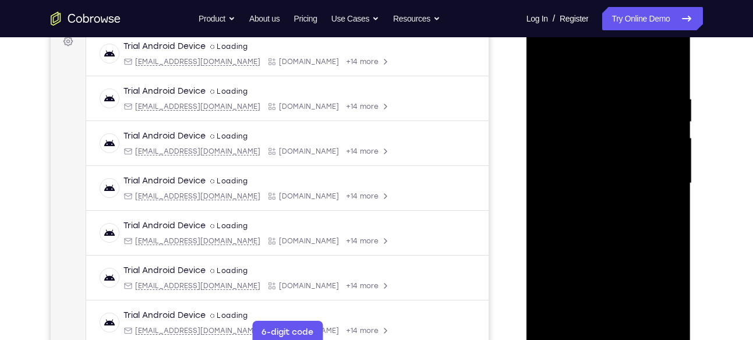
click at [585, 168] on div at bounding box center [608, 183] width 147 height 326
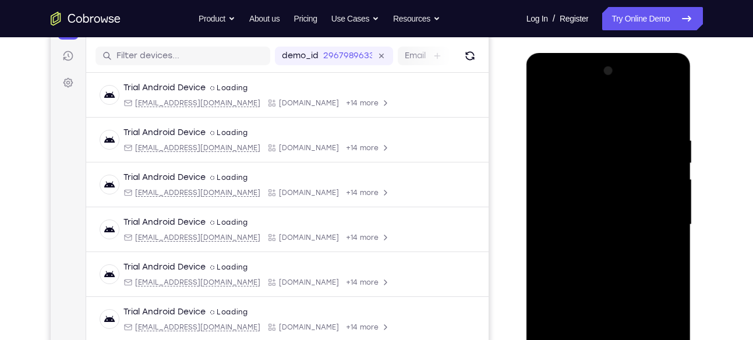
scroll to position [111, 0]
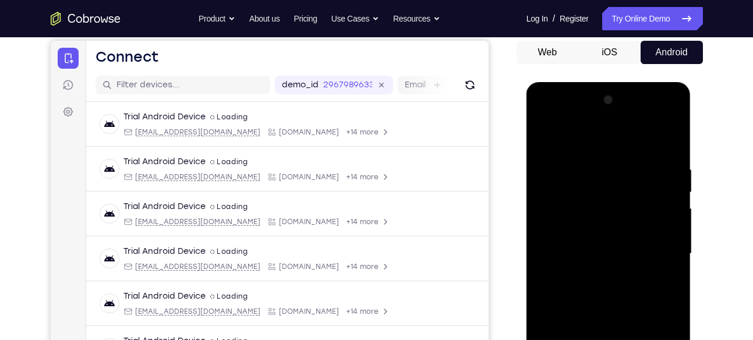
click at [571, 229] on div at bounding box center [608, 254] width 147 height 326
click at [598, 256] on div at bounding box center [608, 254] width 147 height 326
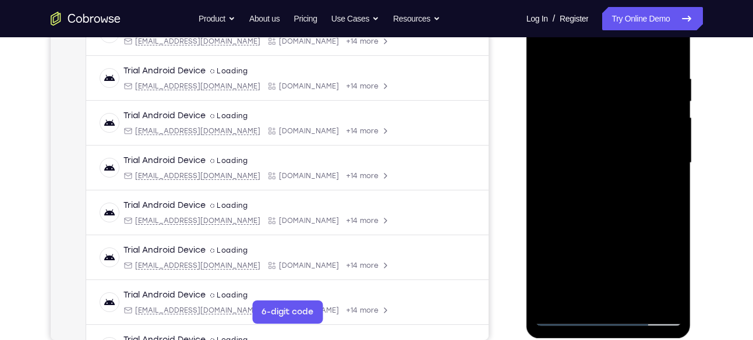
scroll to position [202, 0]
click at [591, 203] on div at bounding box center [608, 162] width 147 height 326
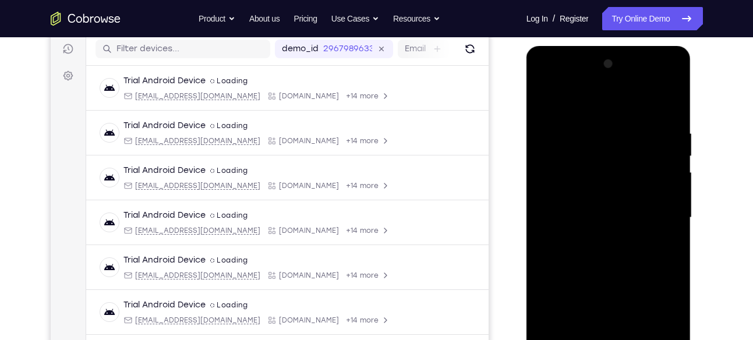
scroll to position [171, 0]
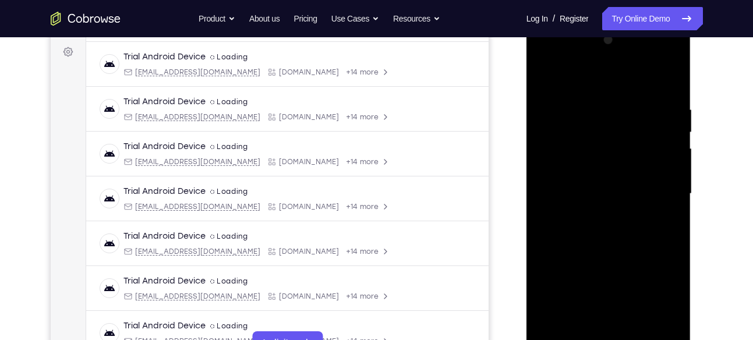
click at [625, 230] on div at bounding box center [608, 194] width 147 height 326
click at [610, 229] on div at bounding box center [608, 194] width 147 height 326
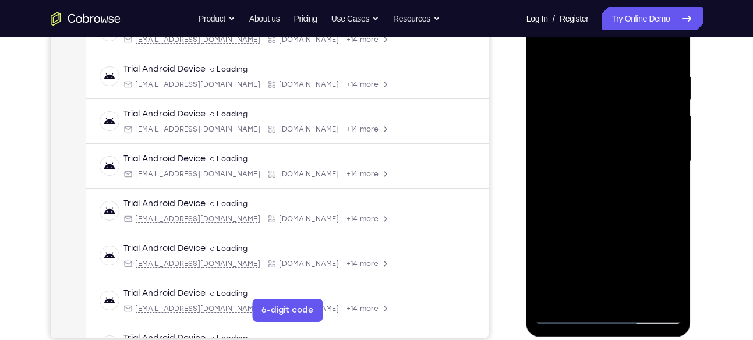
scroll to position [286, 0]
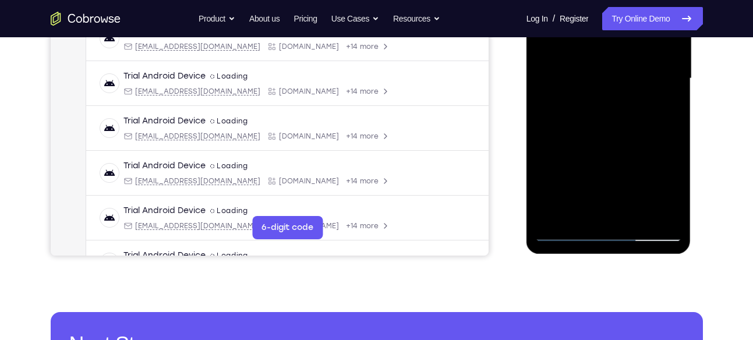
click at [609, 136] on div at bounding box center [608, 79] width 147 height 326
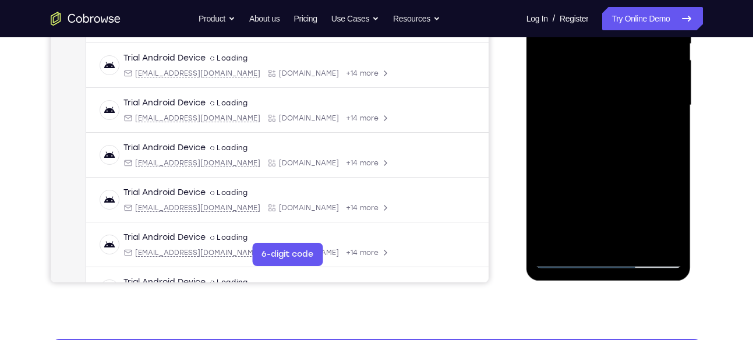
scroll to position [258, 0]
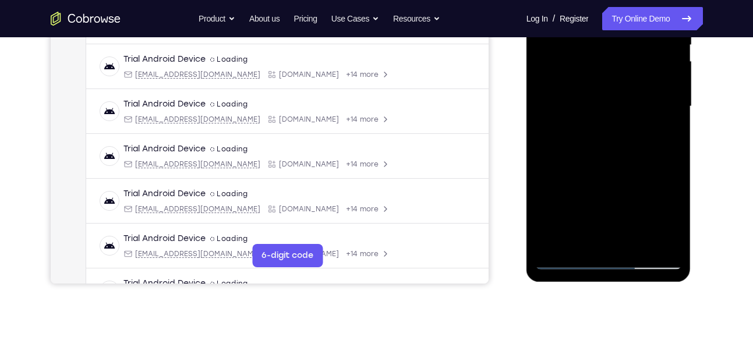
click at [587, 100] on div at bounding box center [608, 106] width 147 height 326
click at [586, 101] on div at bounding box center [608, 106] width 147 height 326
click at [579, 88] on div at bounding box center [608, 106] width 147 height 326
click at [580, 109] on div at bounding box center [608, 106] width 147 height 326
click at [599, 151] on div at bounding box center [608, 106] width 147 height 326
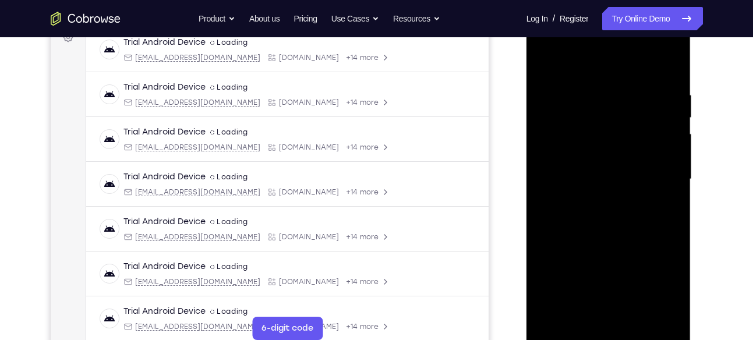
scroll to position [170, 0]
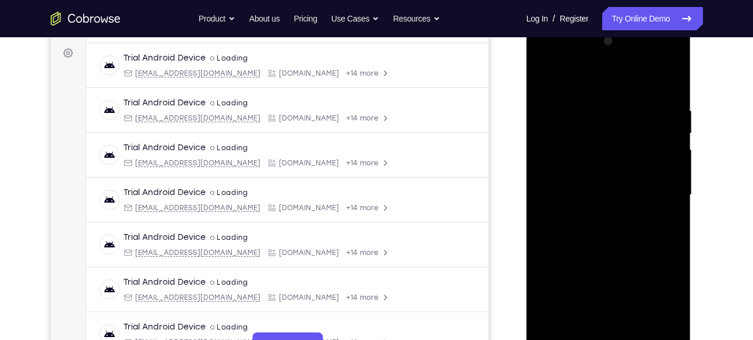
click at [540, 61] on div at bounding box center [608, 195] width 147 height 326
click at [658, 188] on div at bounding box center [608, 195] width 147 height 326
click at [601, 216] on div at bounding box center [608, 195] width 147 height 326
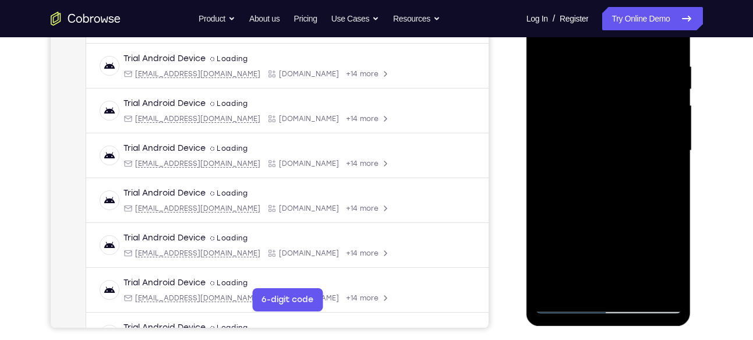
scroll to position [210, 0]
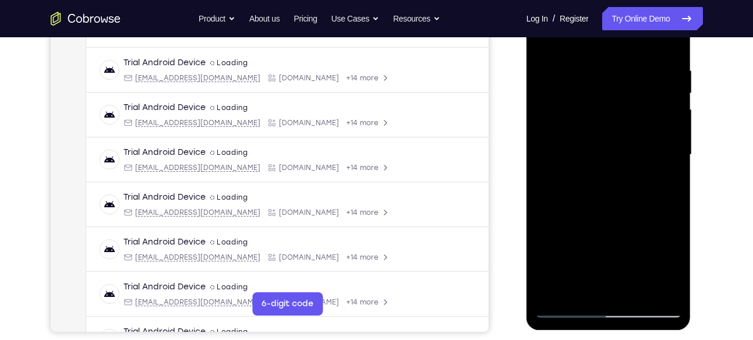
click at [588, 141] on div at bounding box center [608, 155] width 147 height 326
click at [729, 117] on div "Your Support Agent Your Customer Web iOS Android Next Steps We’d be happy to gi…" at bounding box center [377, 212] width 746 height 769
click at [654, 111] on div at bounding box center [608, 155] width 147 height 326
click at [742, 95] on div "Your Support Agent Your Customer Web iOS Android Next Steps We’d be happy to gi…" at bounding box center [377, 212] width 746 height 769
click at [644, 108] on div at bounding box center [608, 155] width 147 height 326
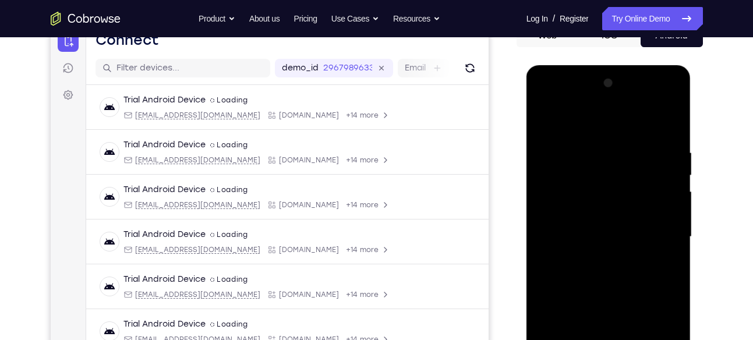
scroll to position [127, 0]
click at [655, 101] on div at bounding box center [608, 238] width 147 height 326
click at [674, 120] on div at bounding box center [608, 238] width 147 height 326
click at [674, 143] on div at bounding box center [608, 238] width 147 height 326
click at [545, 101] on div at bounding box center [608, 238] width 147 height 326
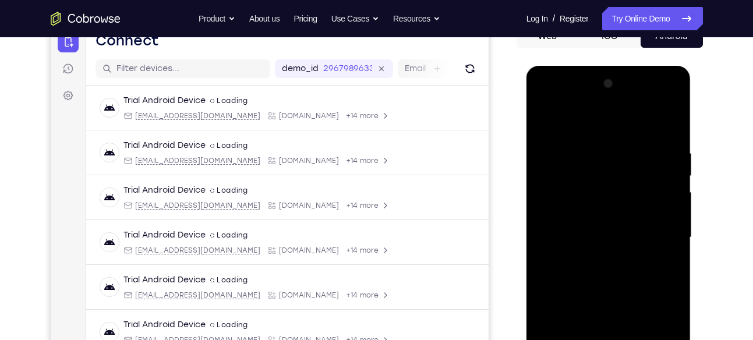
scroll to position [150, 0]
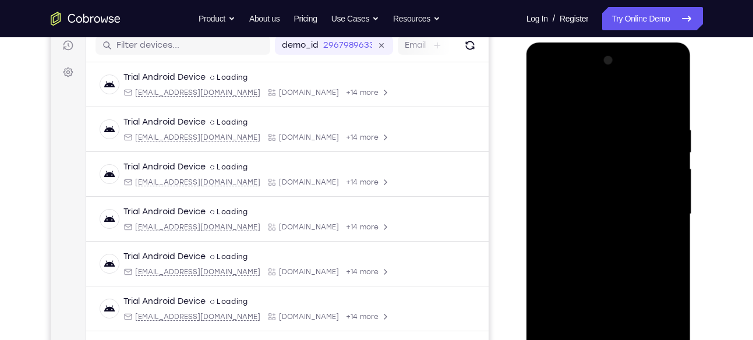
click at [559, 184] on div at bounding box center [608, 214] width 147 height 326
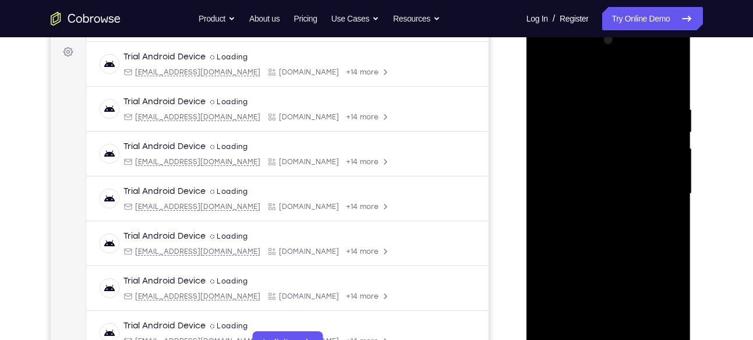
click at [597, 212] on div at bounding box center [608, 194] width 147 height 326
click at [590, 185] on div at bounding box center [608, 194] width 147 height 326
click at [581, 164] on div at bounding box center [608, 194] width 147 height 326
click at [607, 191] on div at bounding box center [608, 194] width 147 height 326
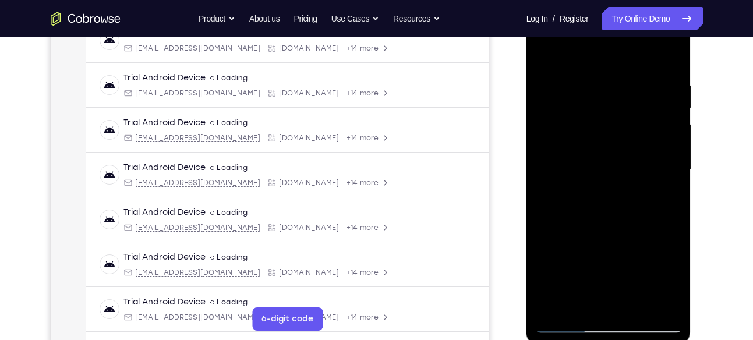
scroll to position [195, 0]
click at [626, 206] on div at bounding box center [608, 169] width 147 height 326
click at [610, 200] on div at bounding box center [608, 169] width 147 height 326
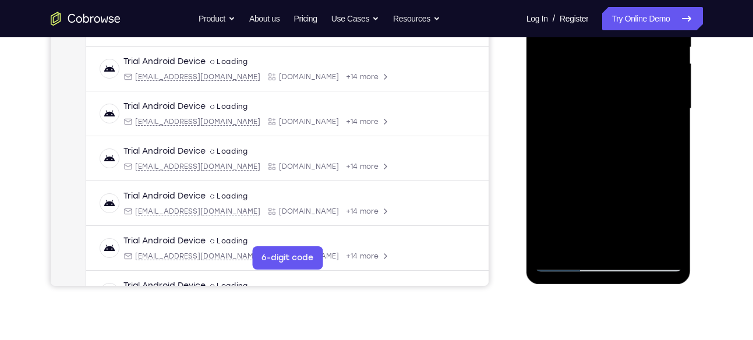
scroll to position [255, 0]
click at [608, 162] on div at bounding box center [608, 109] width 147 height 326
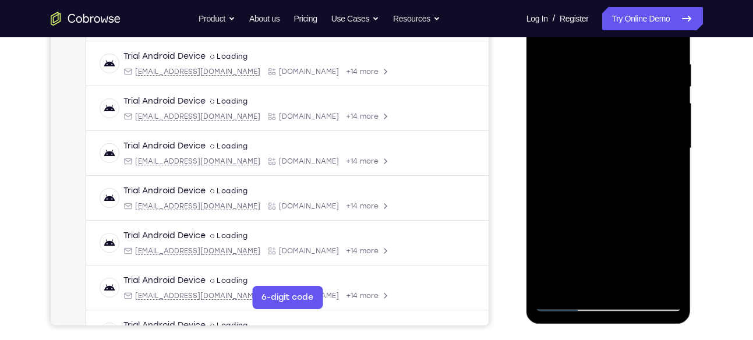
scroll to position [214, 0]
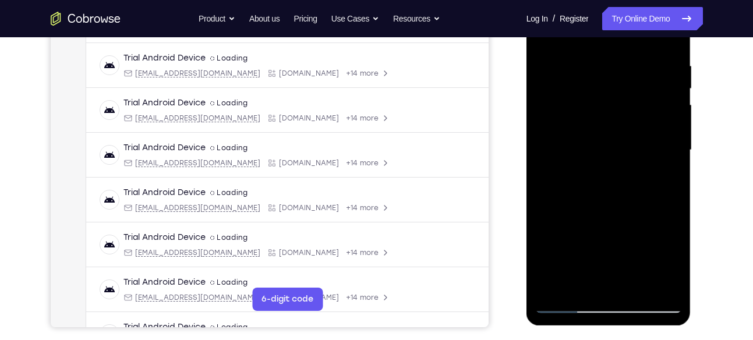
click at [593, 69] on div at bounding box center [608, 150] width 147 height 326
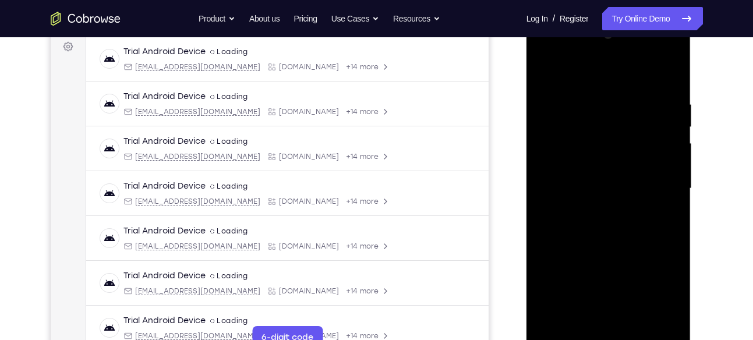
click at [667, 75] on div at bounding box center [608, 189] width 147 height 326
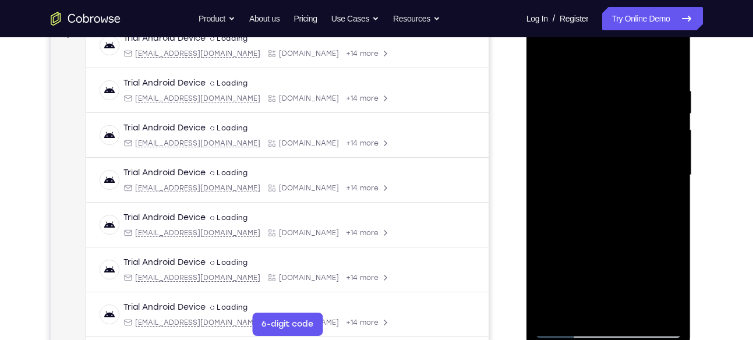
scroll to position [190, 0]
click at [623, 81] on div at bounding box center [608, 175] width 147 height 326
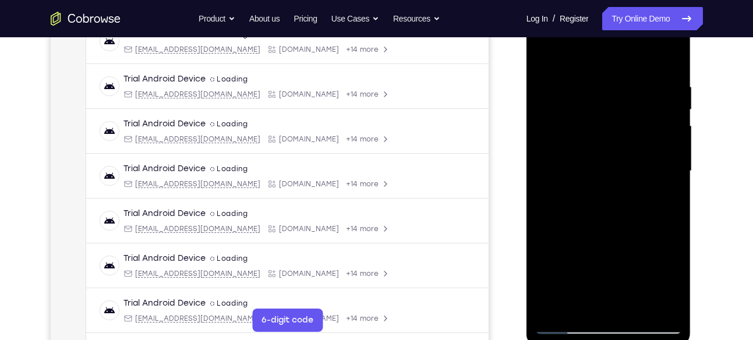
scroll to position [193, 0]
click at [668, 57] on div at bounding box center [608, 172] width 147 height 326
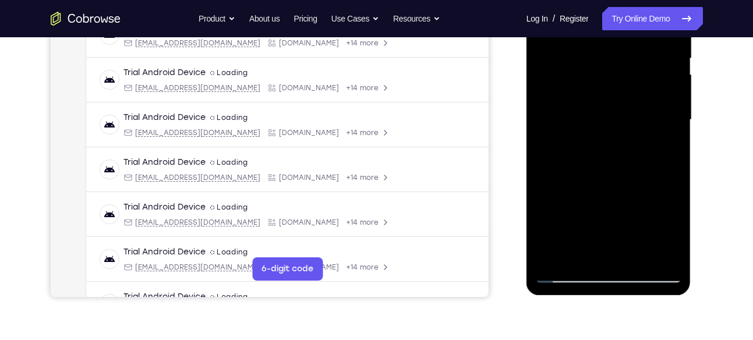
scroll to position [244, 0]
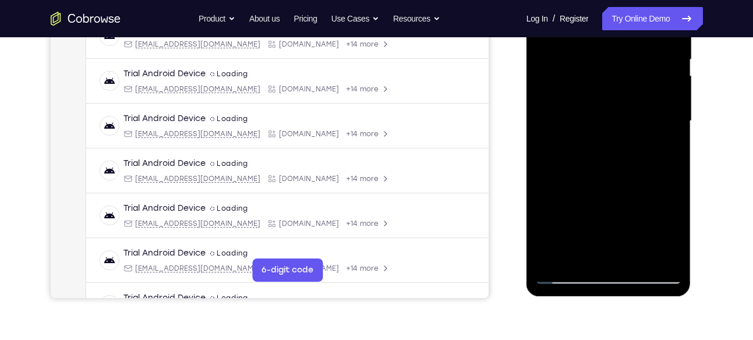
click at [671, 173] on div at bounding box center [608, 121] width 147 height 326
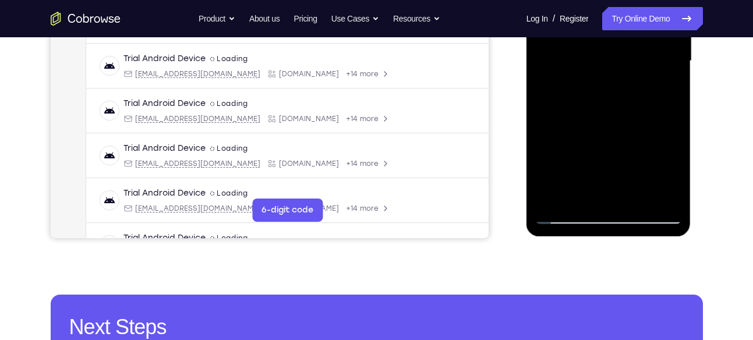
scroll to position [304, 0]
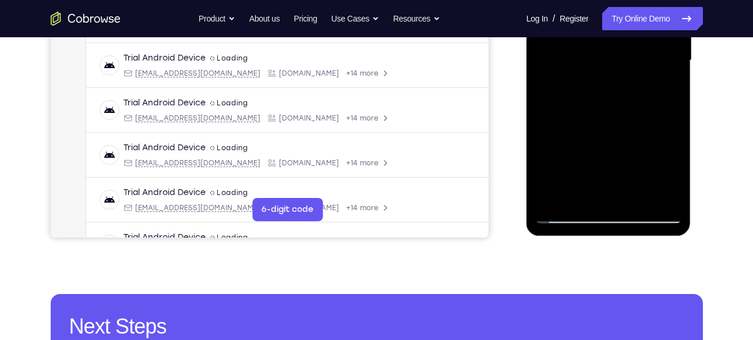
click at [678, 185] on div at bounding box center [608, 60] width 147 height 326
click at [549, 178] on div at bounding box center [608, 60] width 147 height 326
click at [579, 199] on div at bounding box center [608, 60] width 147 height 326
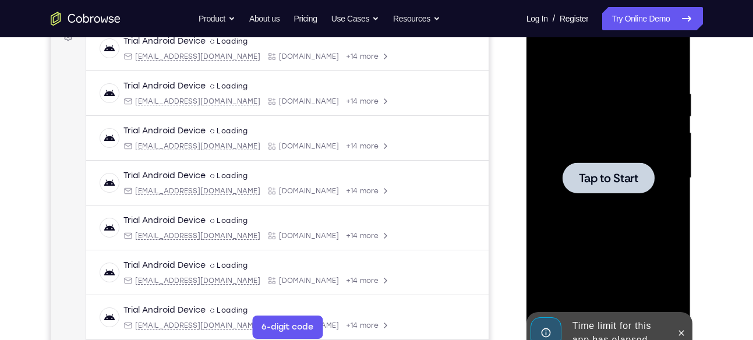
scroll to position [184, 0]
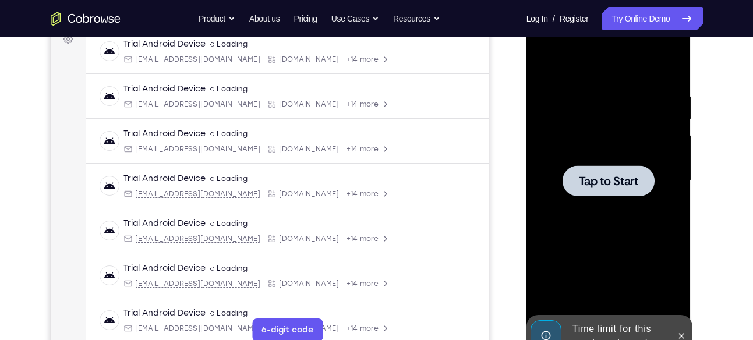
click at [619, 175] on span "Tap to Start" at bounding box center [608, 181] width 59 height 12
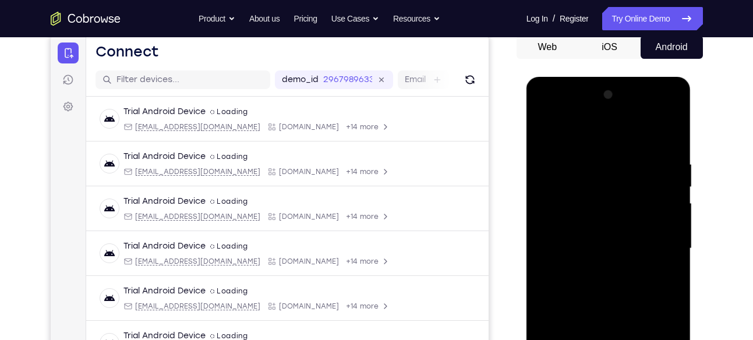
scroll to position [118, 0]
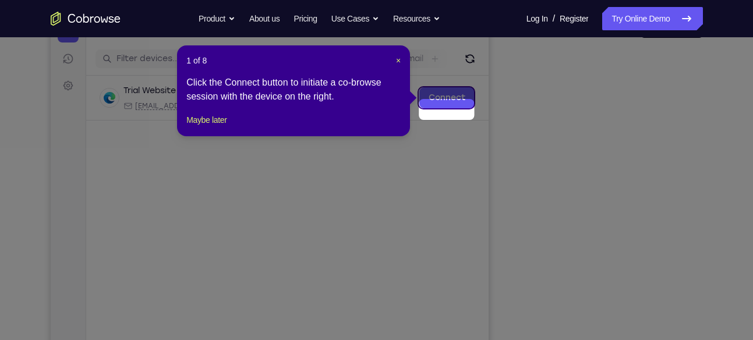
scroll to position [50, 0]
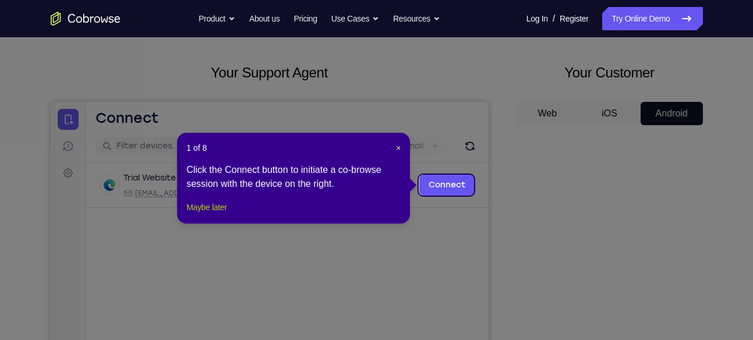
click at [217, 214] on button "Maybe later" at bounding box center [206, 207] width 40 height 14
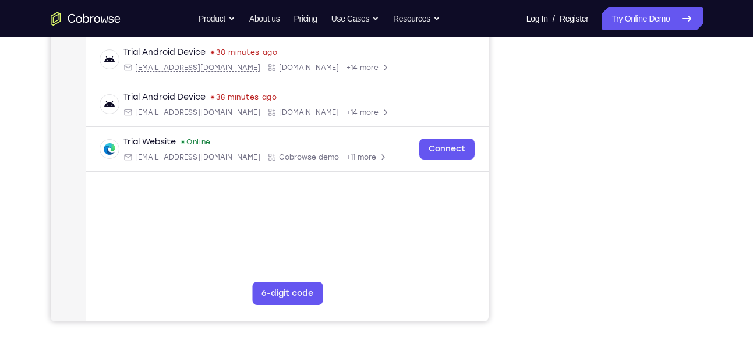
scroll to position [221, 0]
